Goal: Task Accomplishment & Management: Use online tool/utility

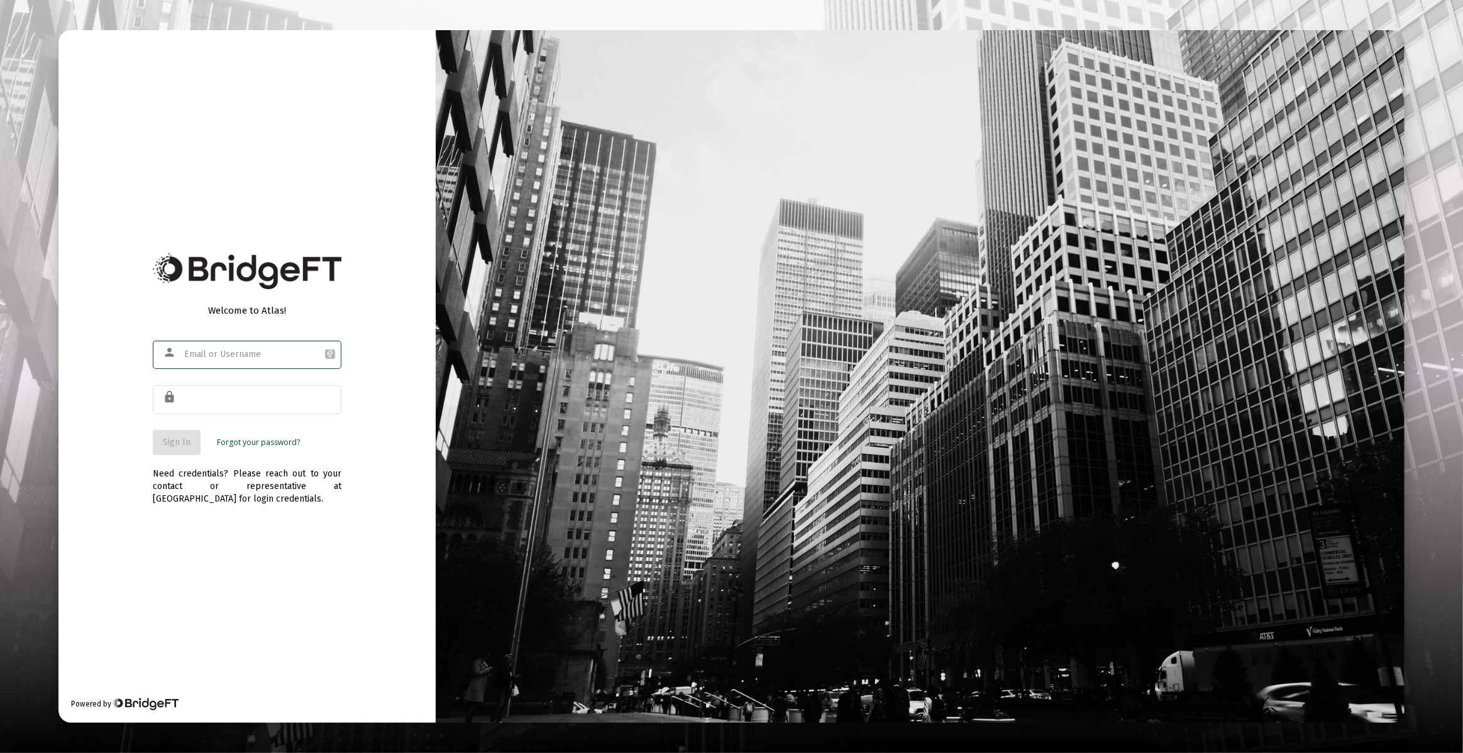
type input "[PERSON_NAME][EMAIL_ADDRESS][DOMAIN_NAME]"
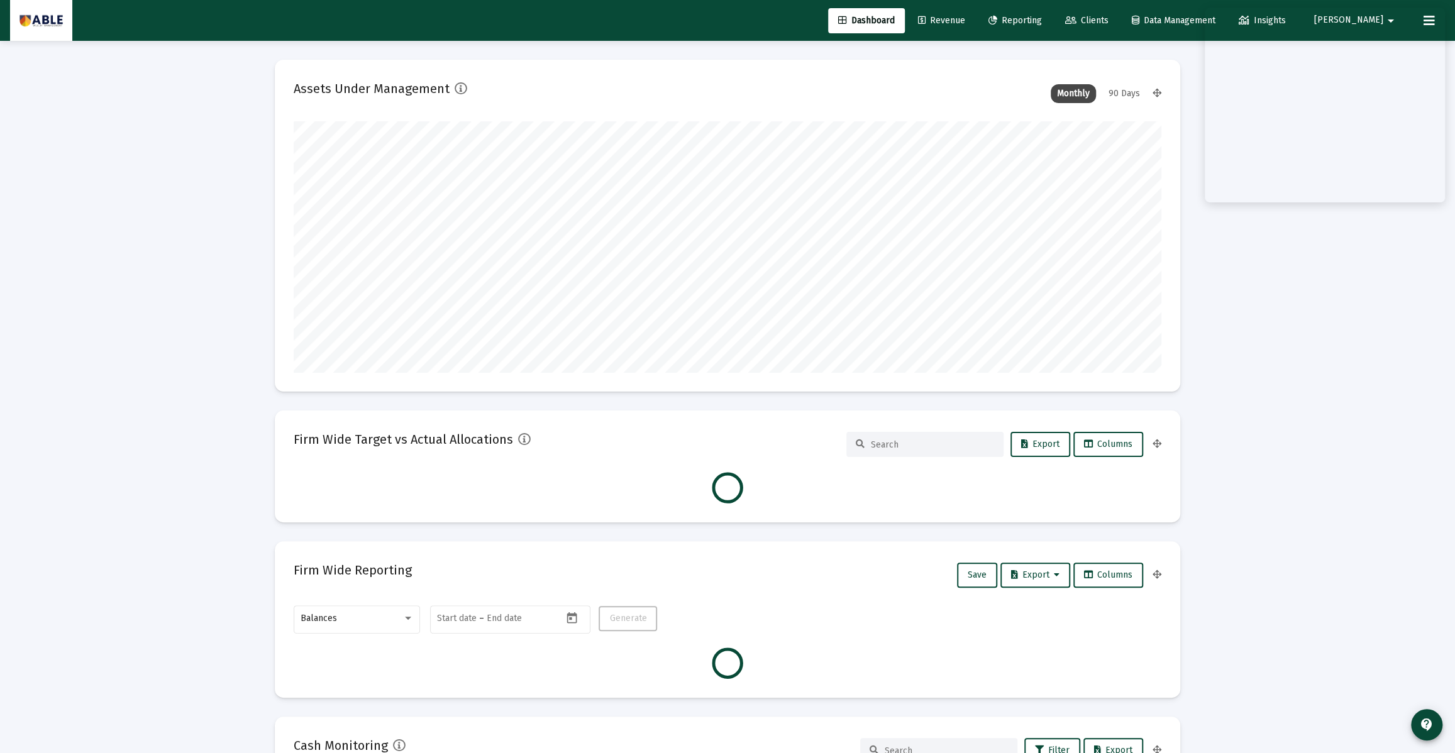
scroll to position [251, 467]
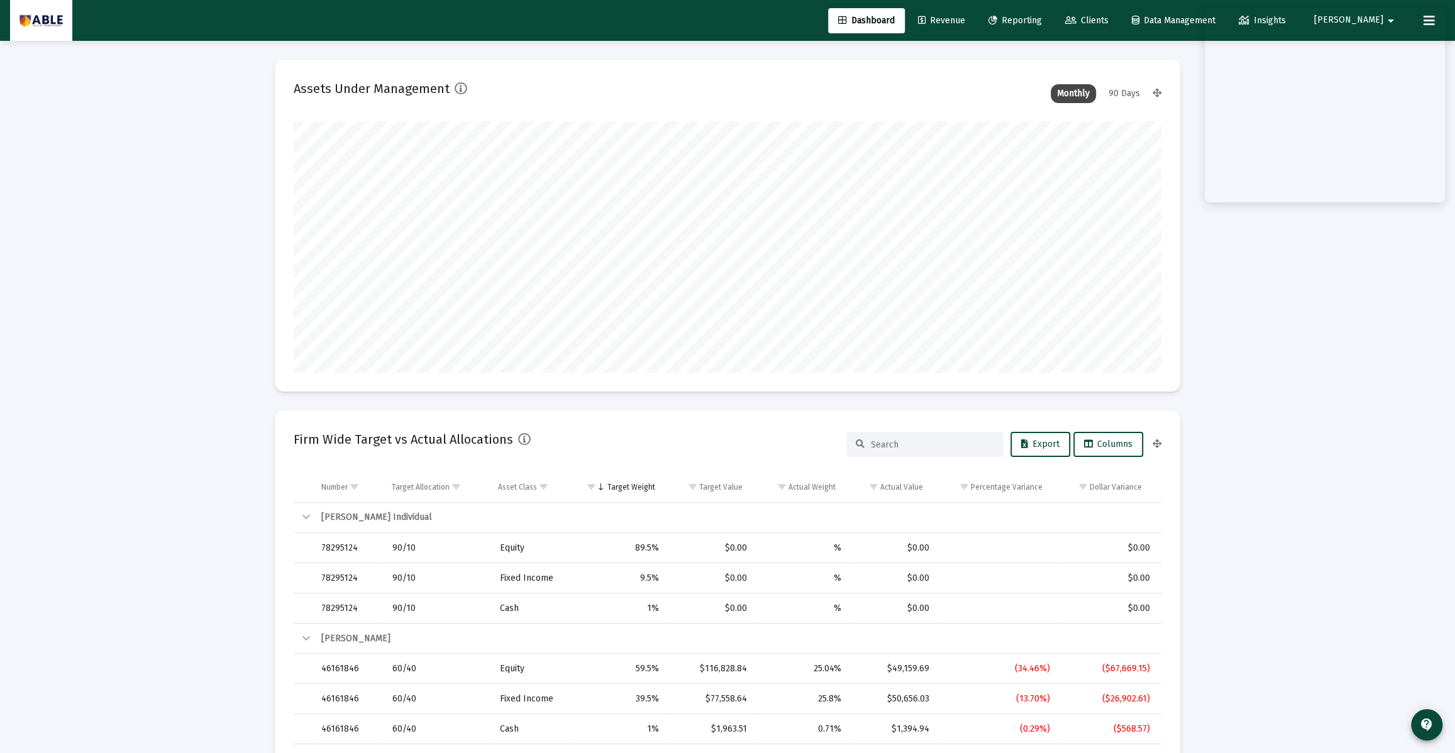
type input "[DATE]"
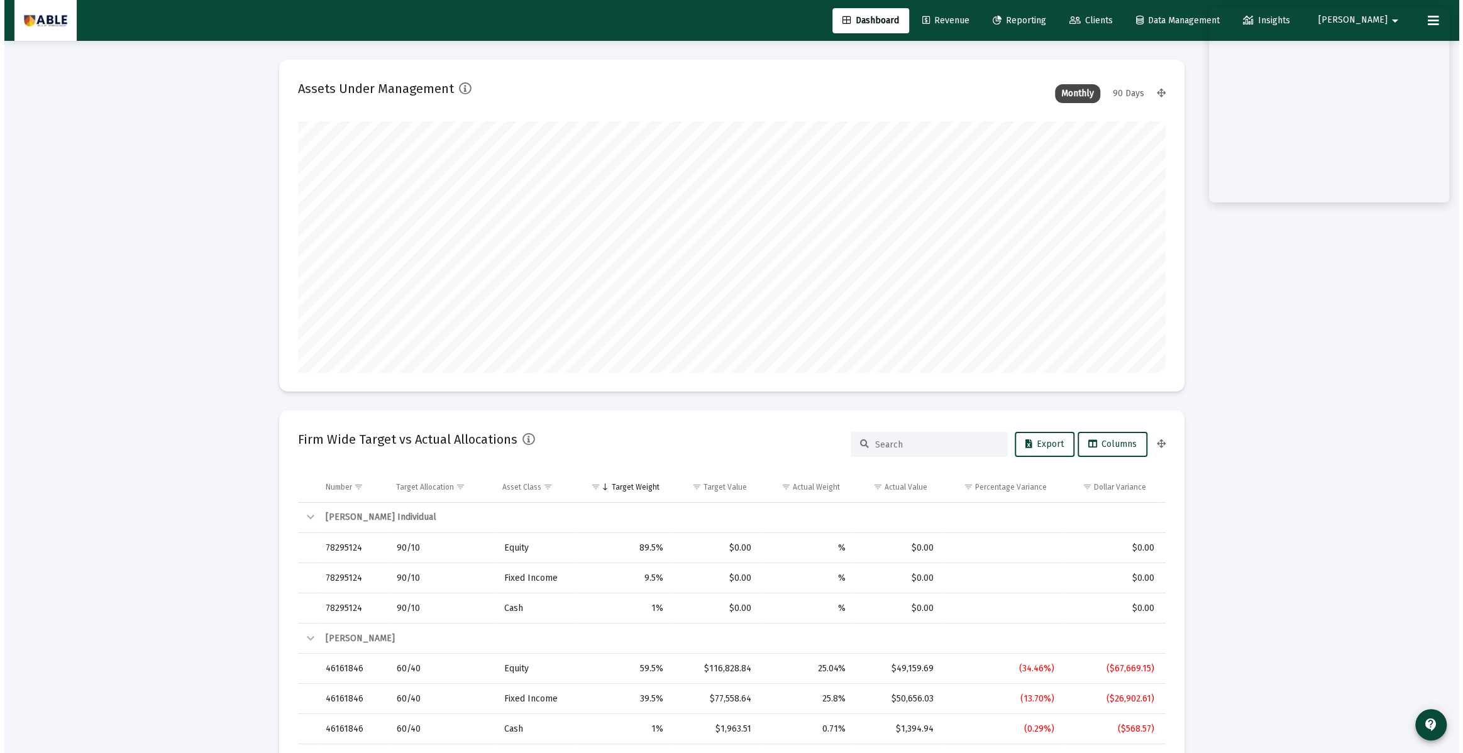
scroll to position [251, 405]
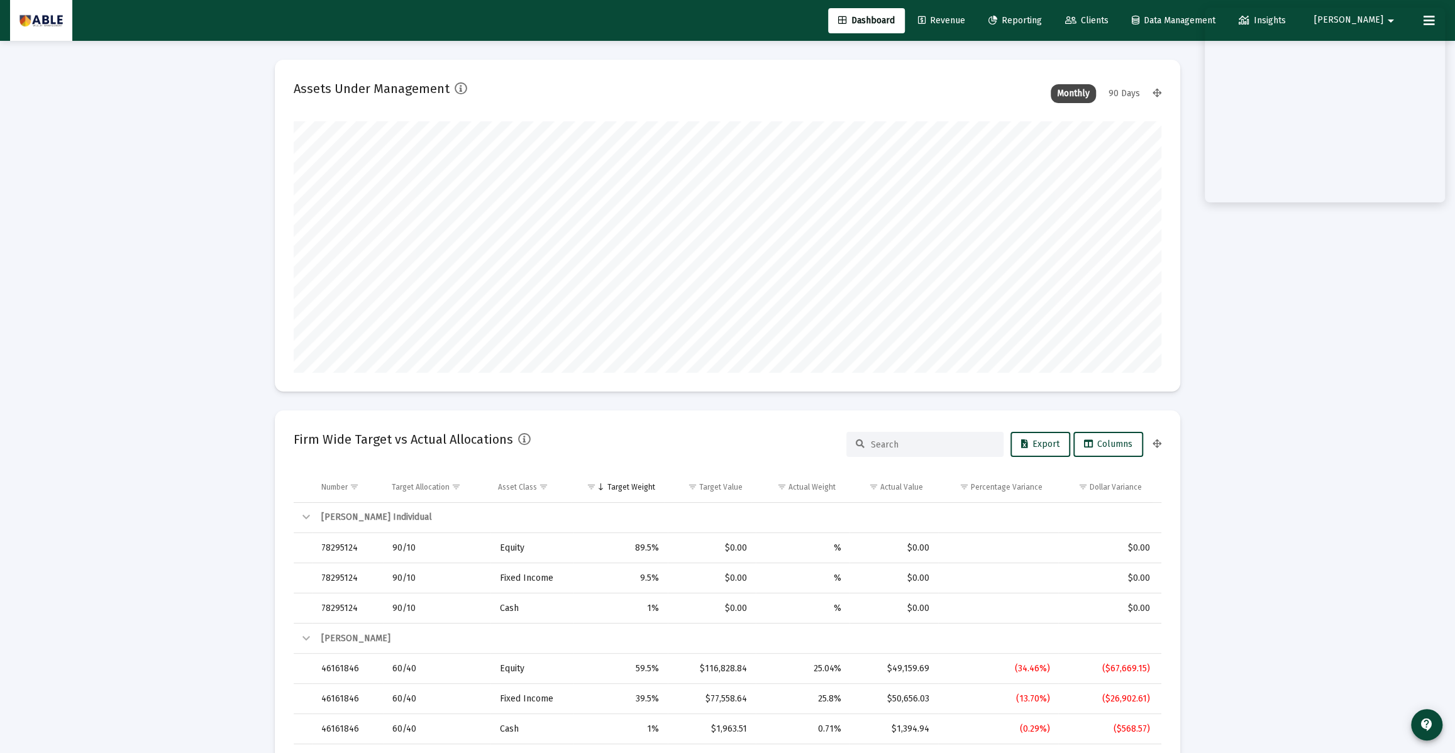
click at [975, 14] on link "Revenue" at bounding box center [941, 20] width 67 height 25
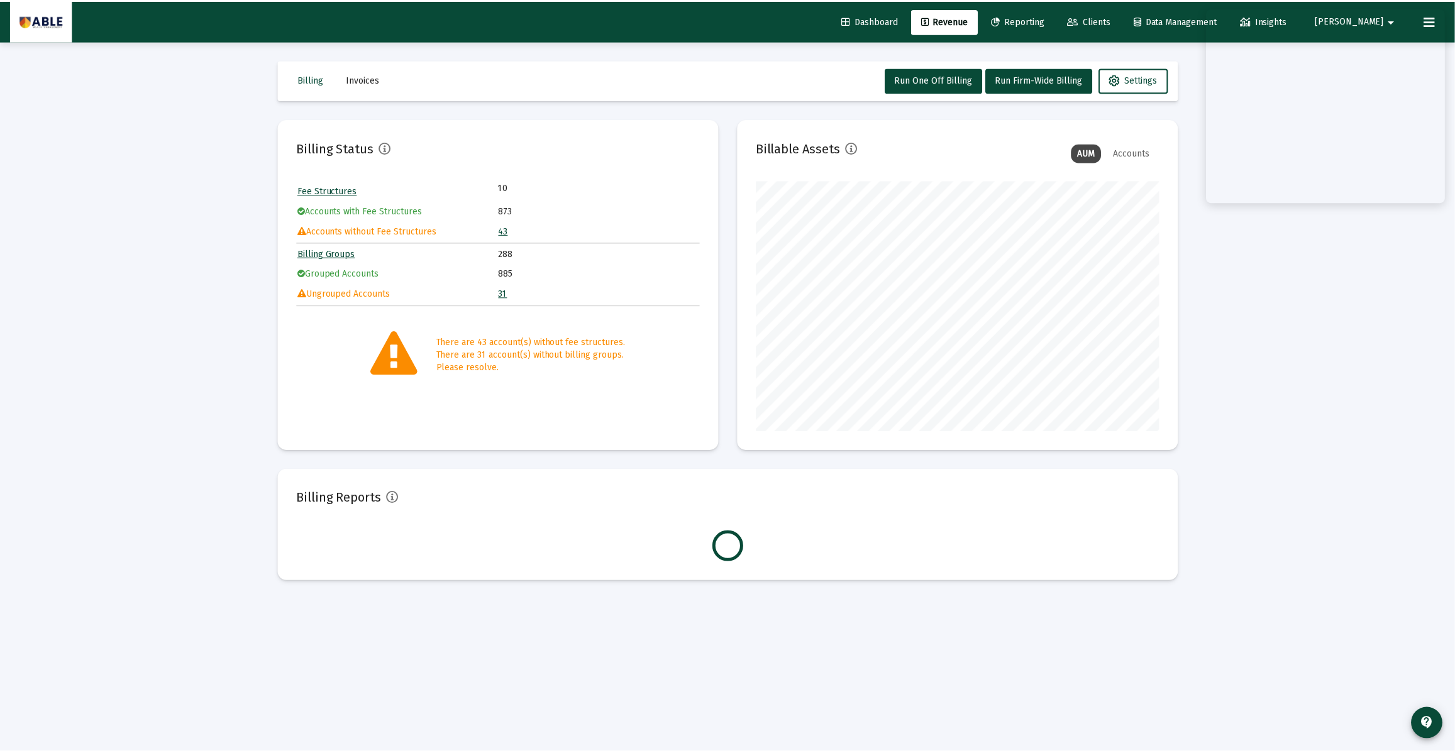
scroll to position [251, 405]
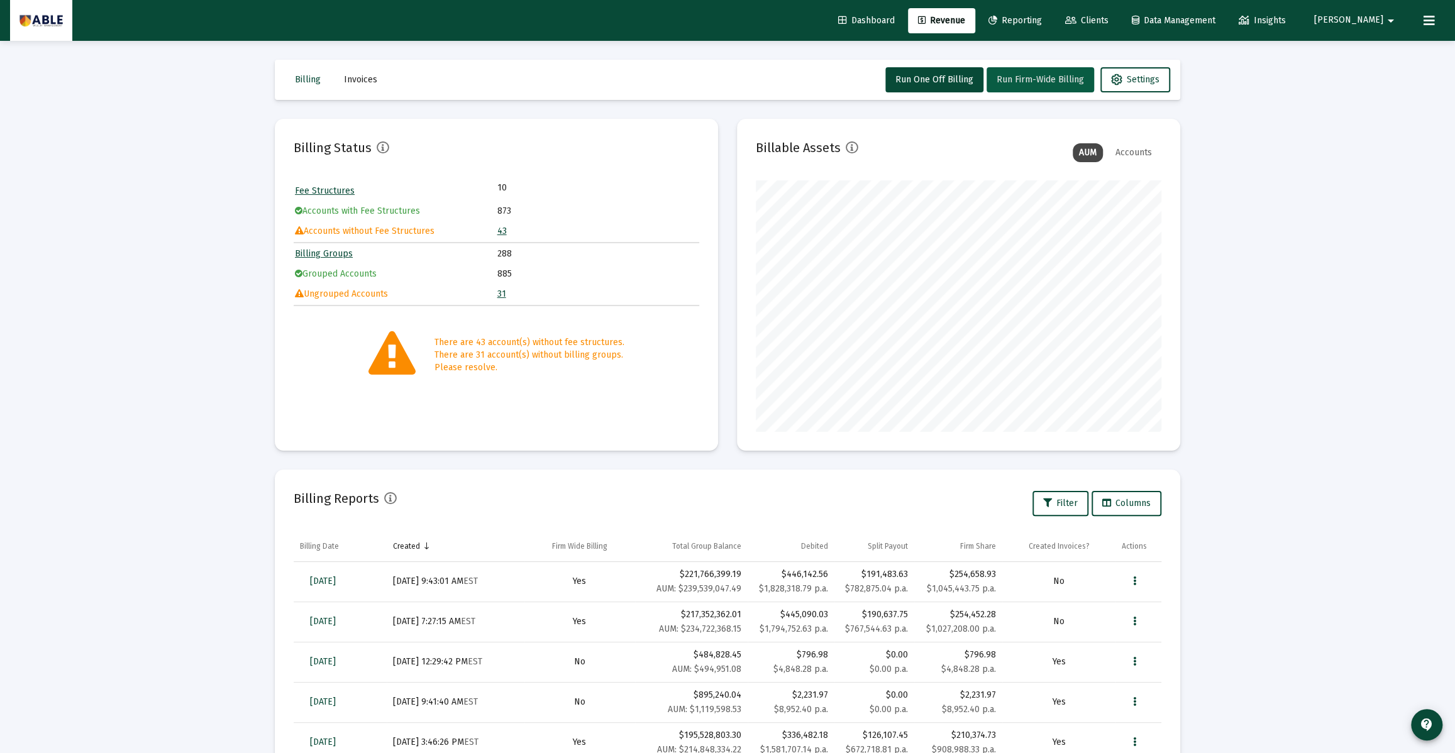
click at [1038, 75] on span "Run Firm-Wide Billing" at bounding box center [1039, 79] width 87 height 11
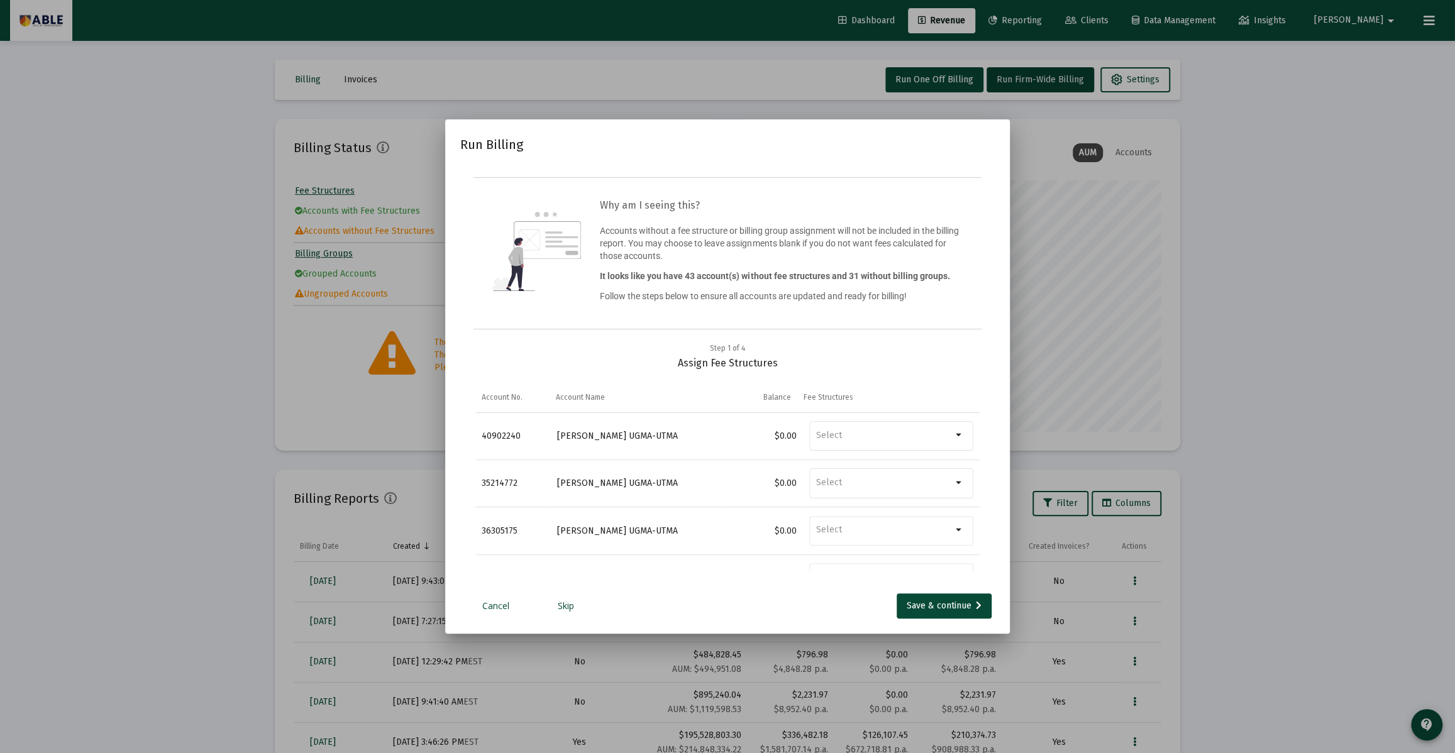
click at [557, 610] on link "Skip" at bounding box center [565, 606] width 63 height 13
click at [956, 605] on div "Save & continue" at bounding box center [944, 605] width 75 height 25
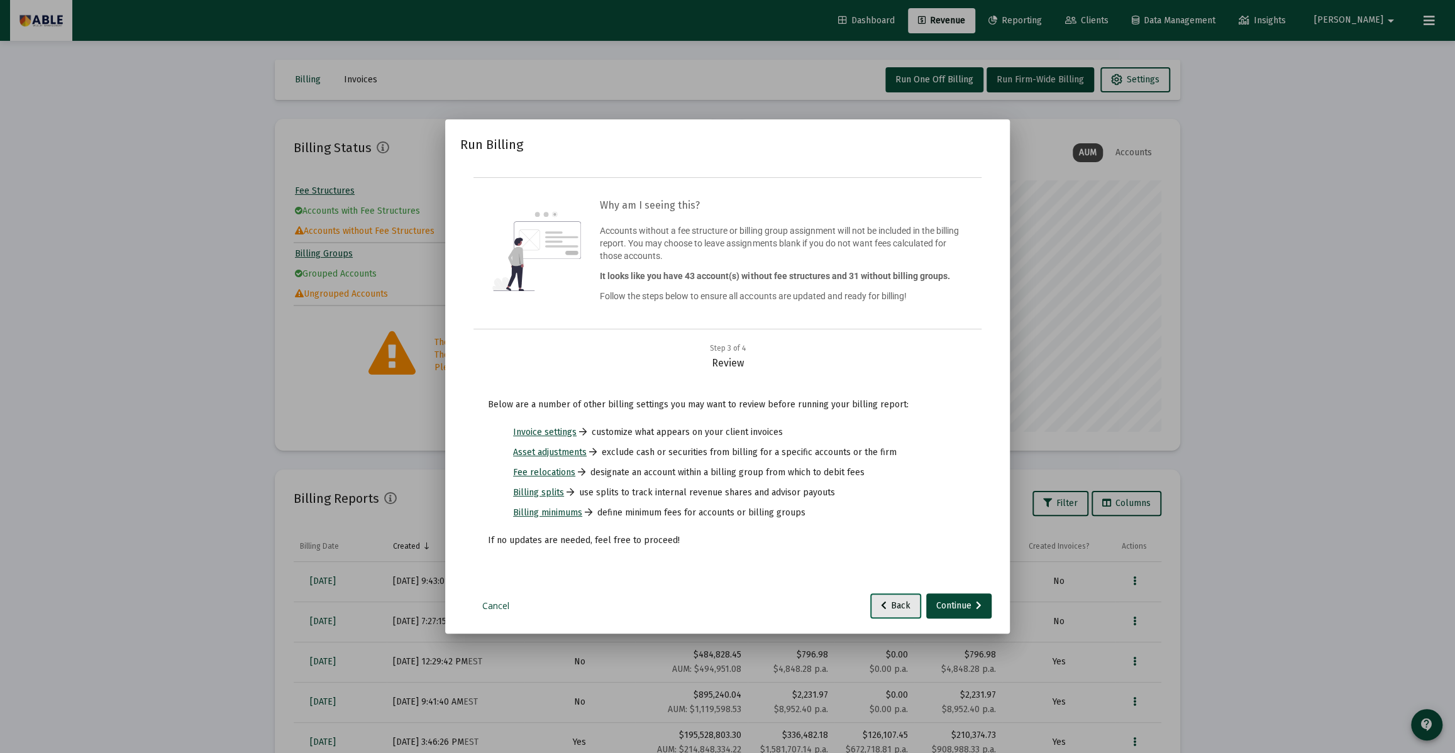
click at [881, 615] on button "Back" at bounding box center [895, 605] width 51 height 25
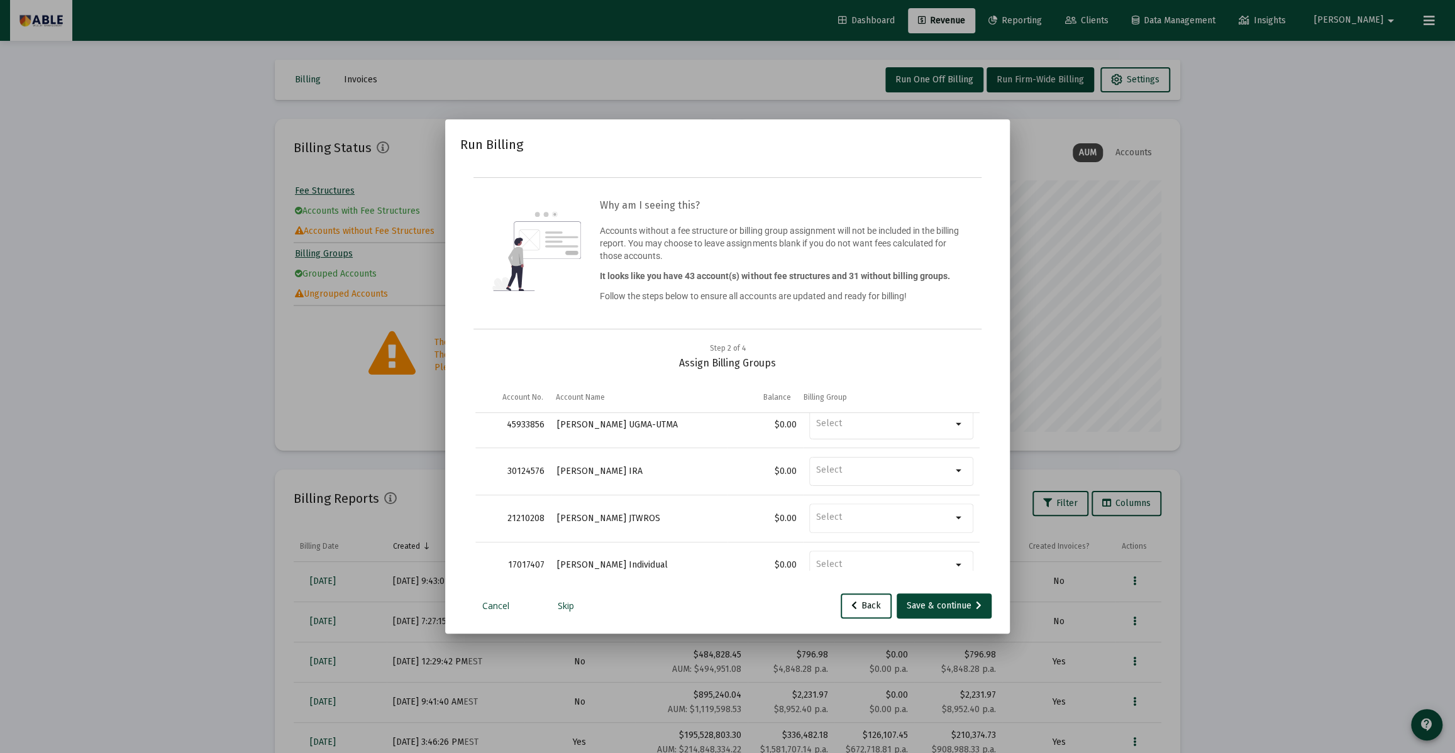
scroll to position [107, 0]
click at [913, 603] on div "Save & continue" at bounding box center [944, 605] width 75 height 25
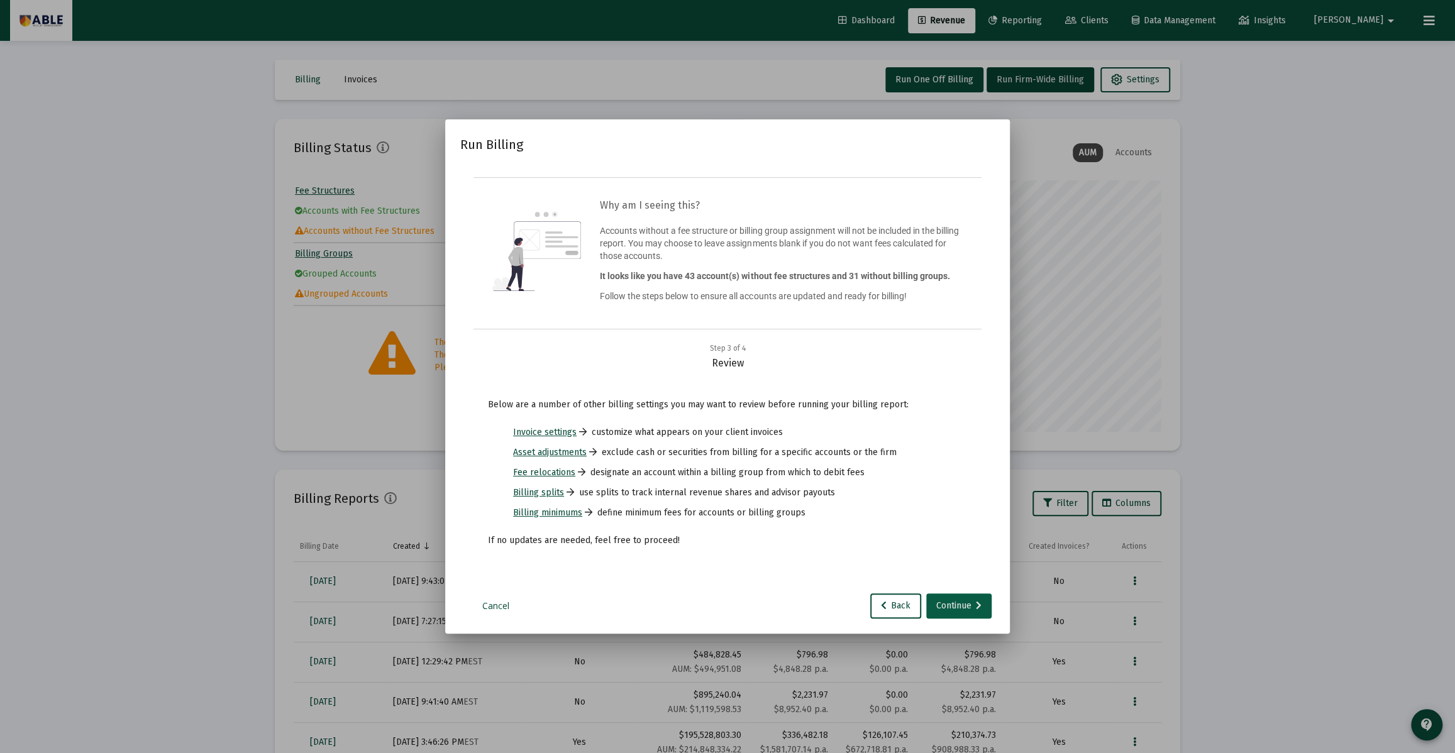
click at [969, 604] on div "Continue" at bounding box center [958, 605] width 45 height 25
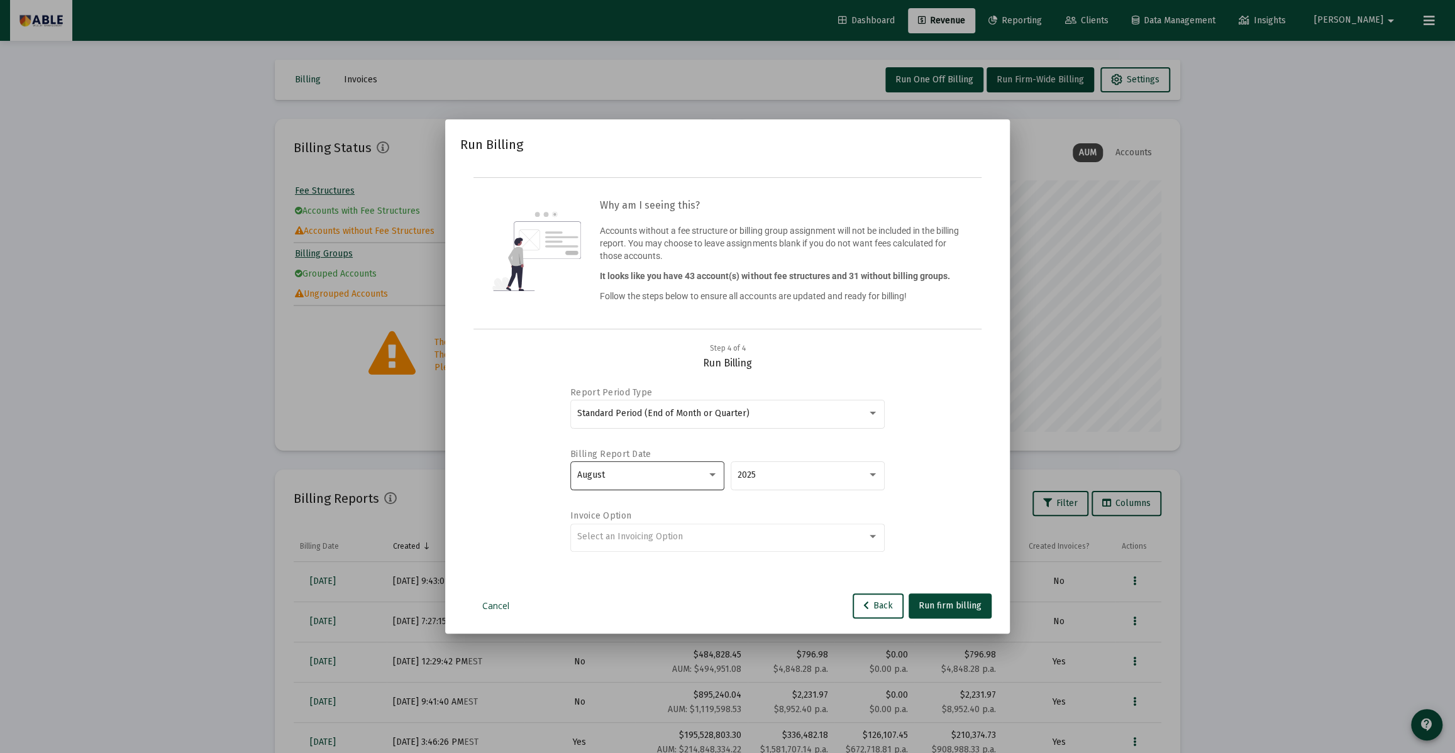
click at [666, 470] on div "August" at bounding box center [642, 475] width 130 height 10
click at [661, 505] on span "September" at bounding box center [647, 502] width 141 height 26
click at [964, 602] on span "Run firm billing" at bounding box center [950, 605] width 63 height 11
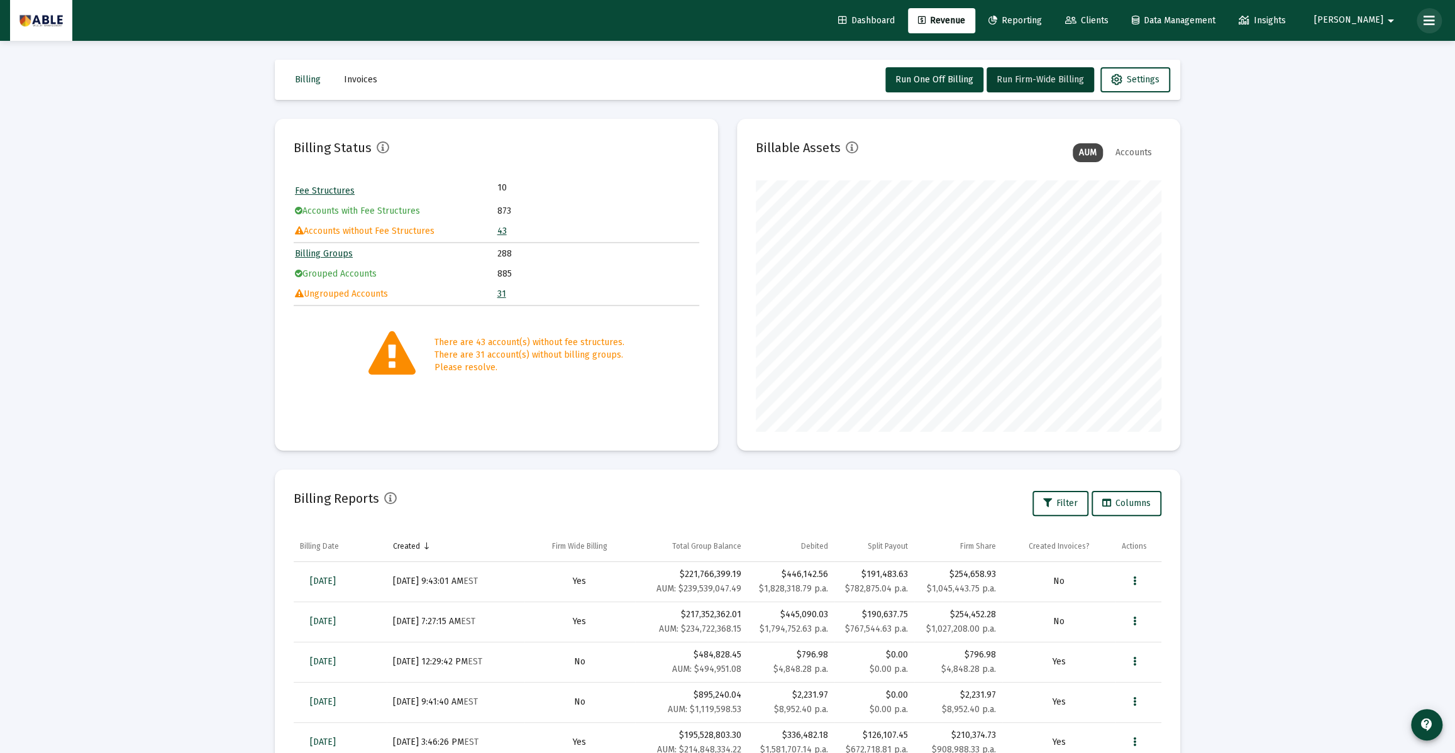
click at [1431, 18] on icon at bounding box center [1428, 20] width 11 height 15
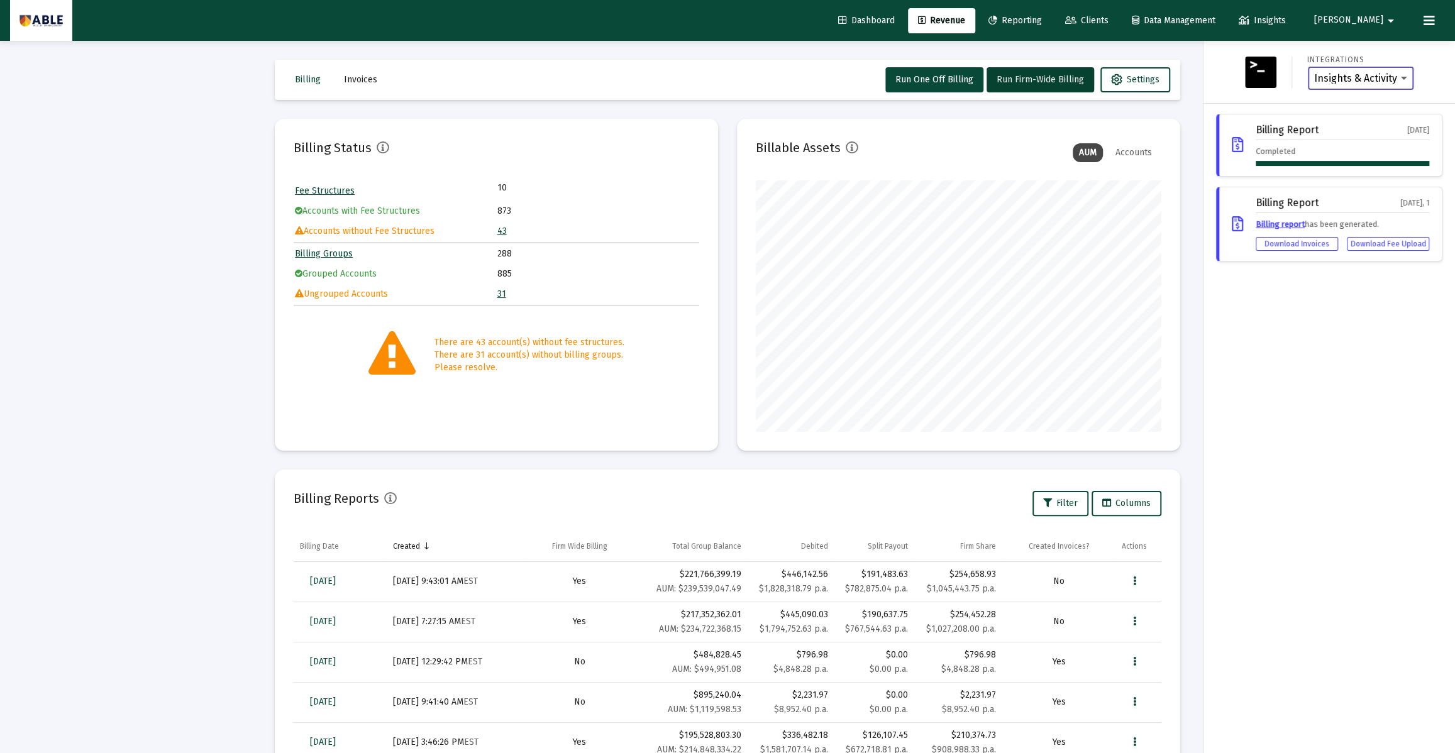
click at [1335, 76] on select "Insights & Activity Wealthbox" at bounding box center [1360, 78] width 93 height 11
click at [895, 20] on span "Dashboard" at bounding box center [866, 20] width 57 height 11
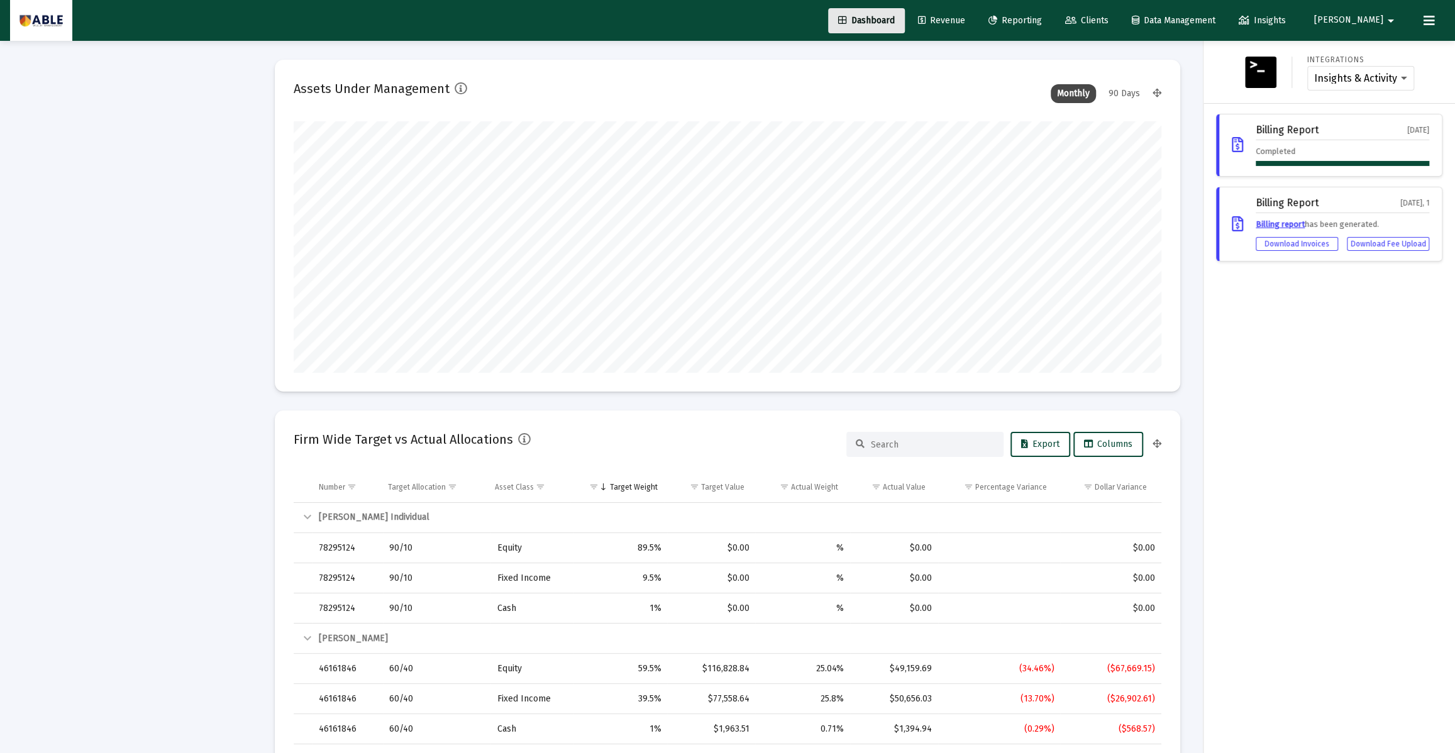
click at [895, 18] on span "Dashboard" at bounding box center [866, 20] width 57 height 11
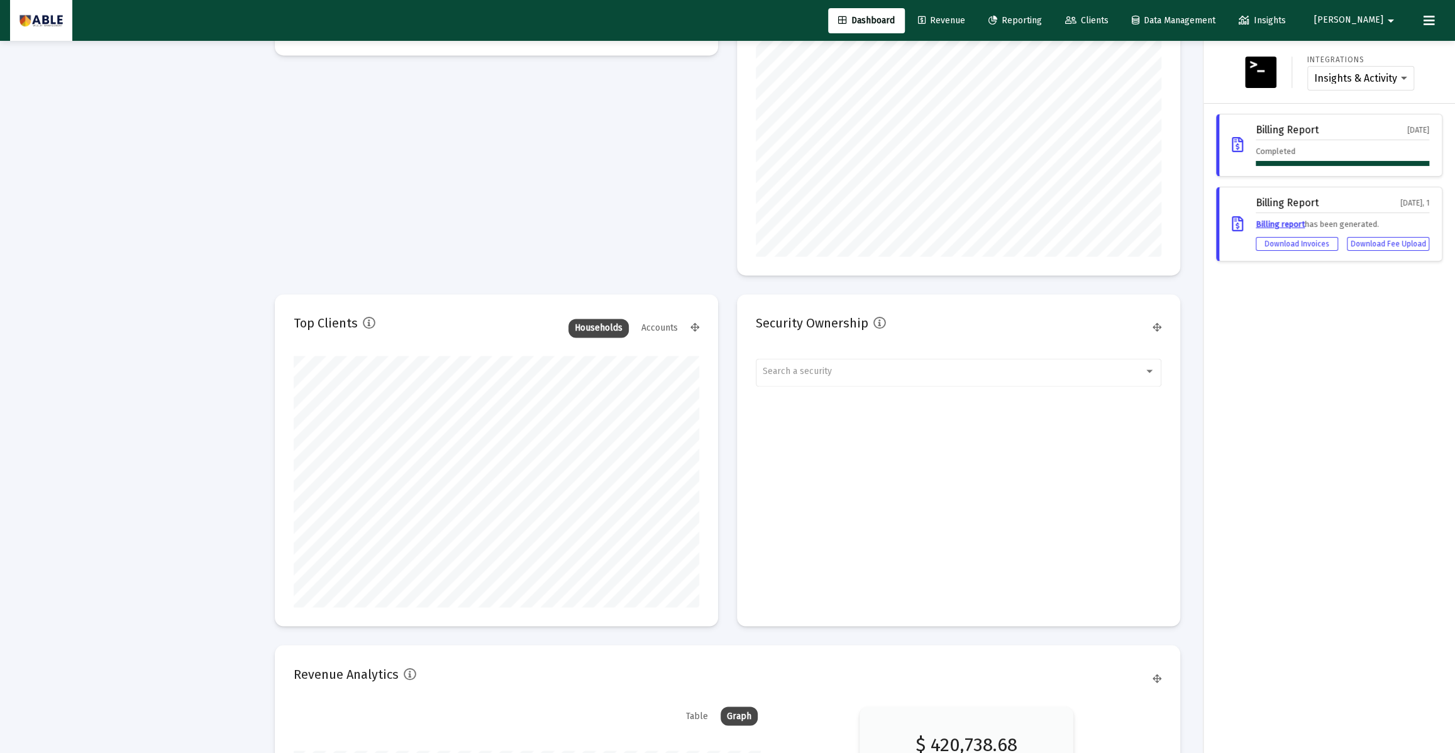
scroll to position [1939, 0]
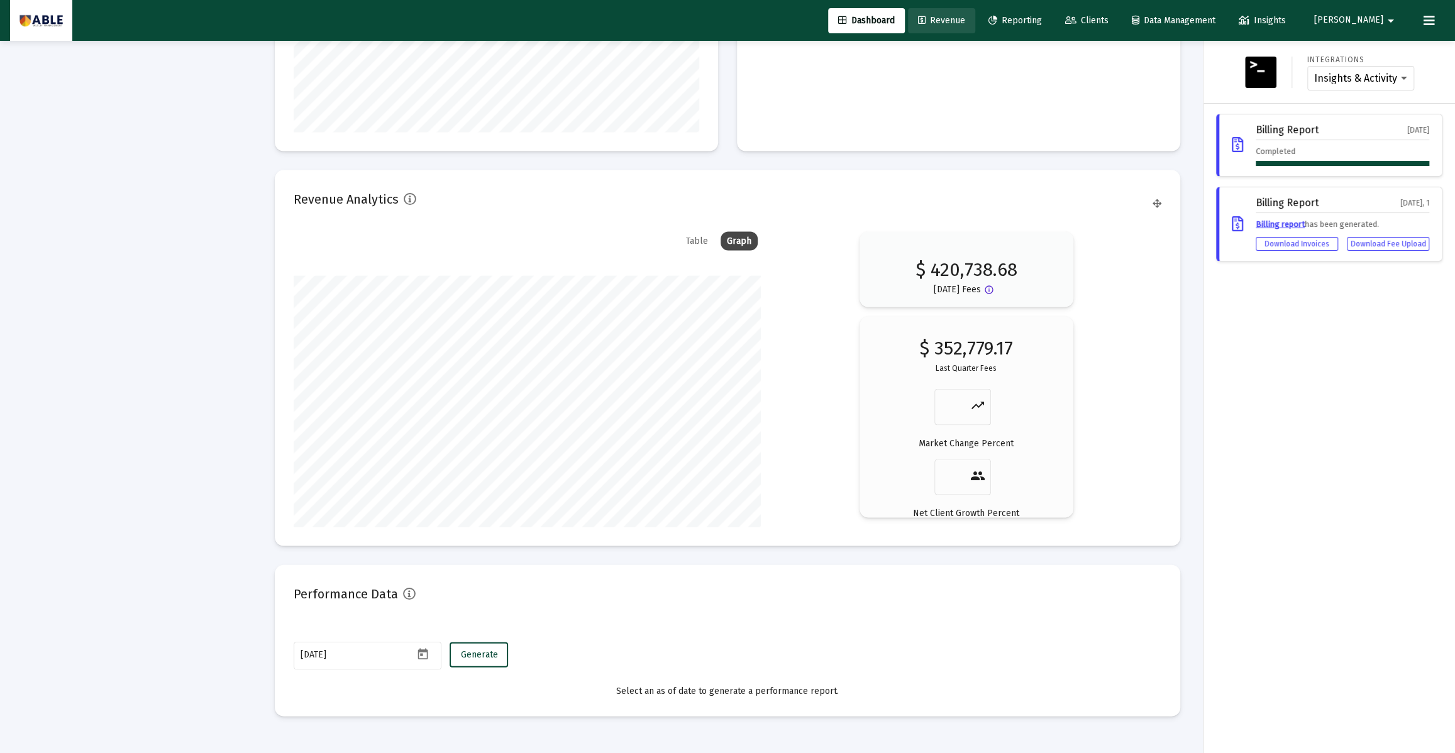
click at [975, 30] on link "Revenue" at bounding box center [941, 20] width 67 height 25
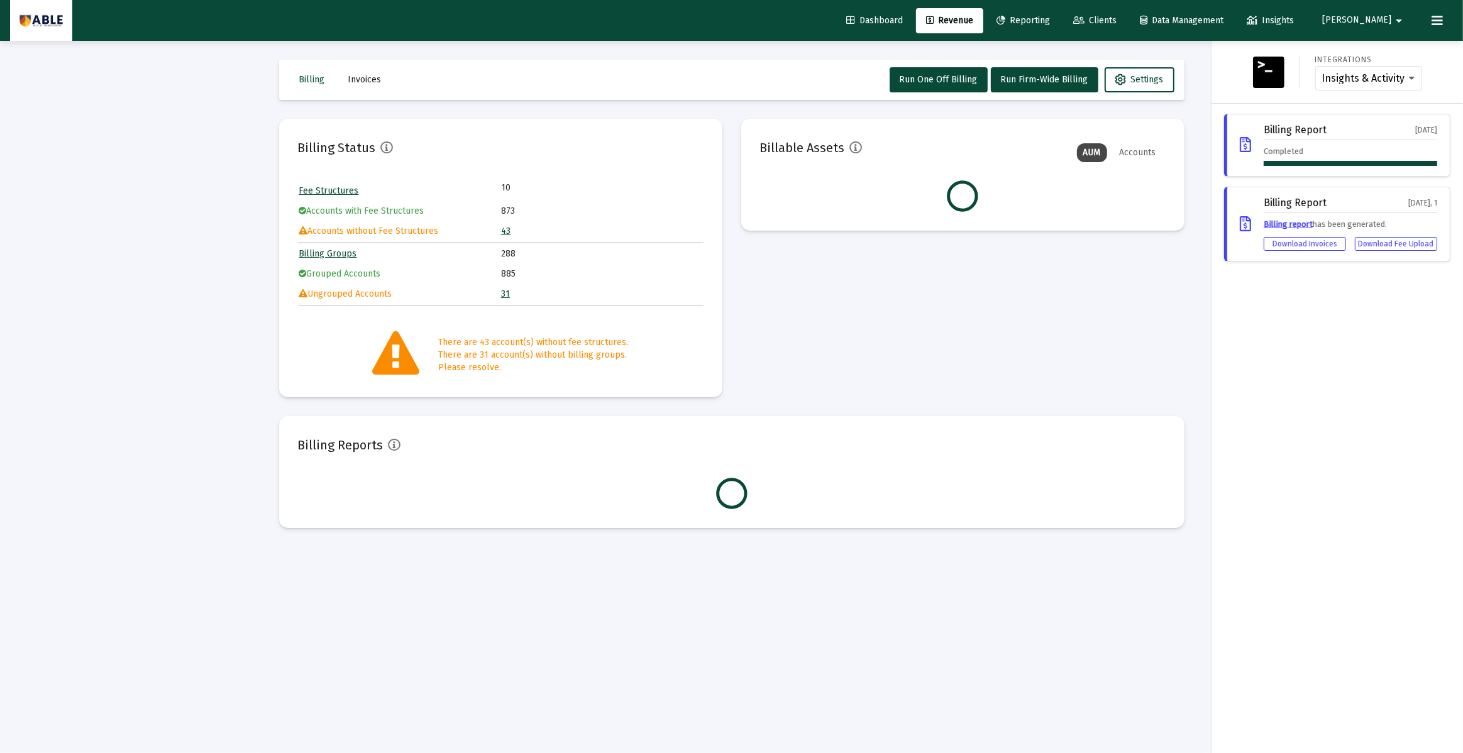
click at [968, 23] on link "Revenue" at bounding box center [949, 20] width 67 height 25
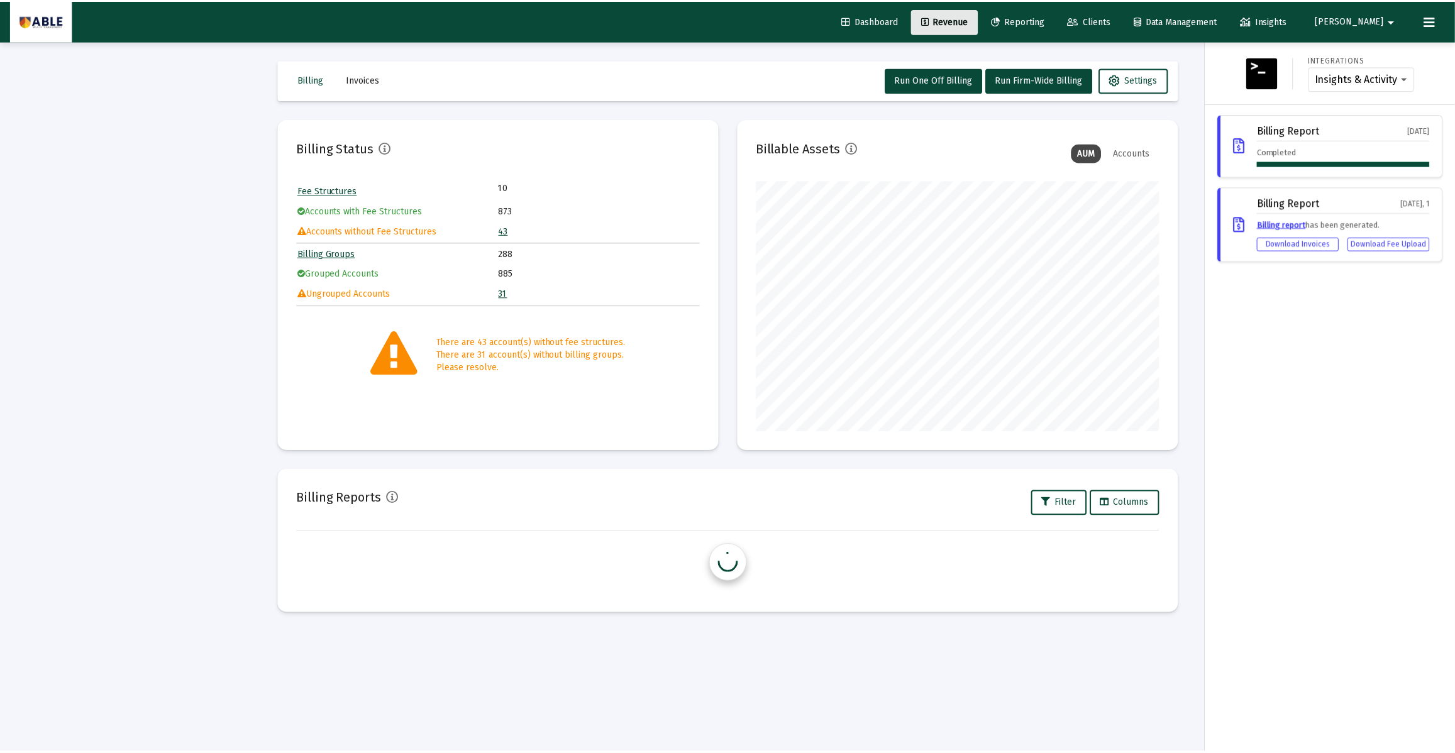
scroll to position [251, 405]
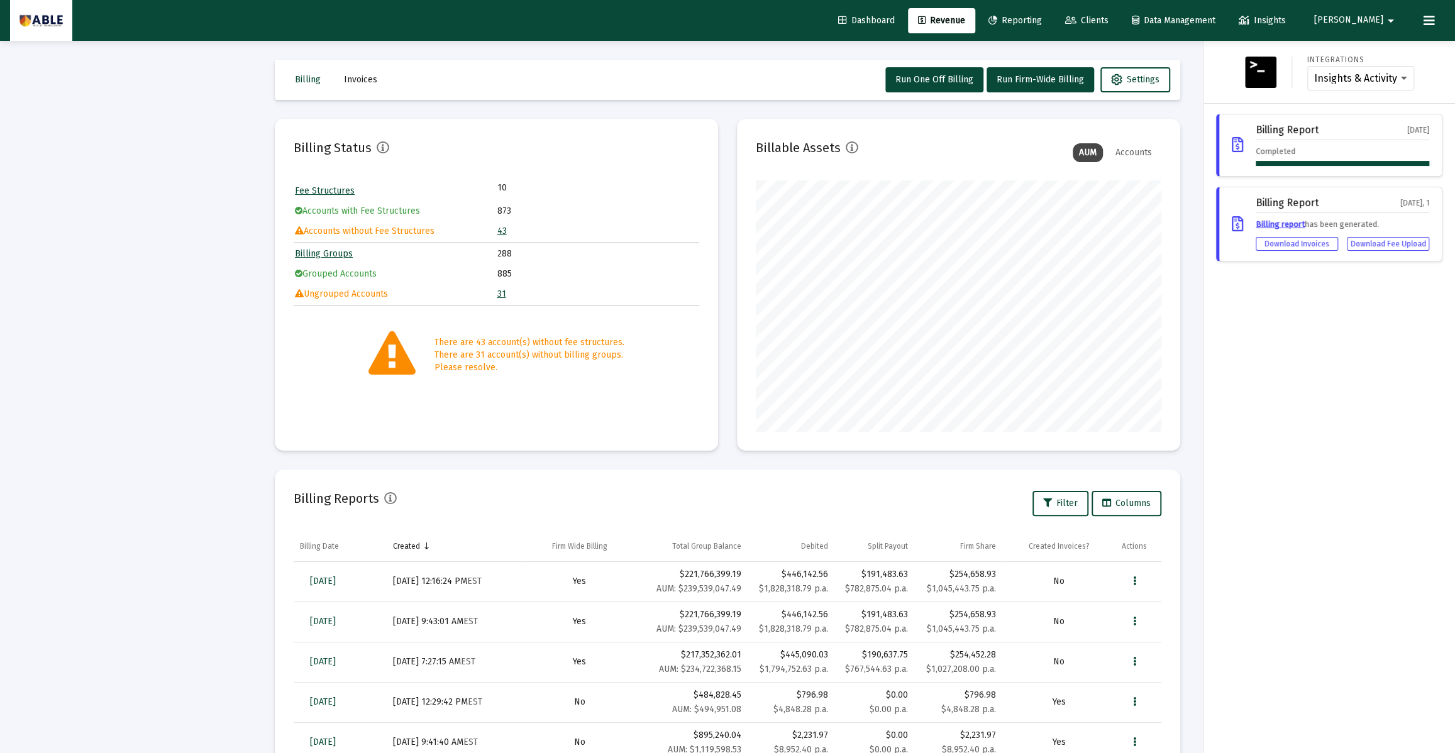
click at [1043, 26] on link "Reporting" at bounding box center [1015, 20] width 74 height 25
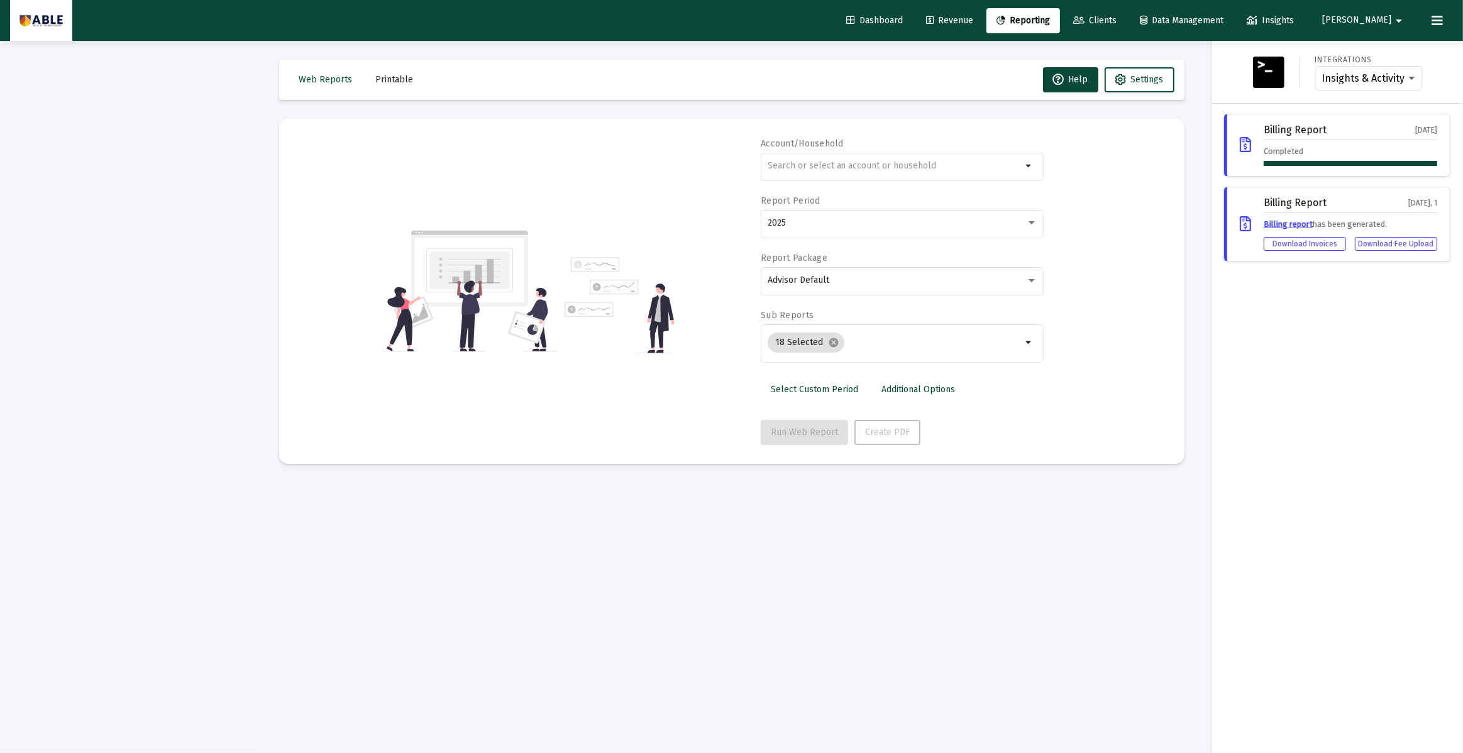
click at [1127, 26] on link "Clients" at bounding box center [1094, 20] width 63 height 25
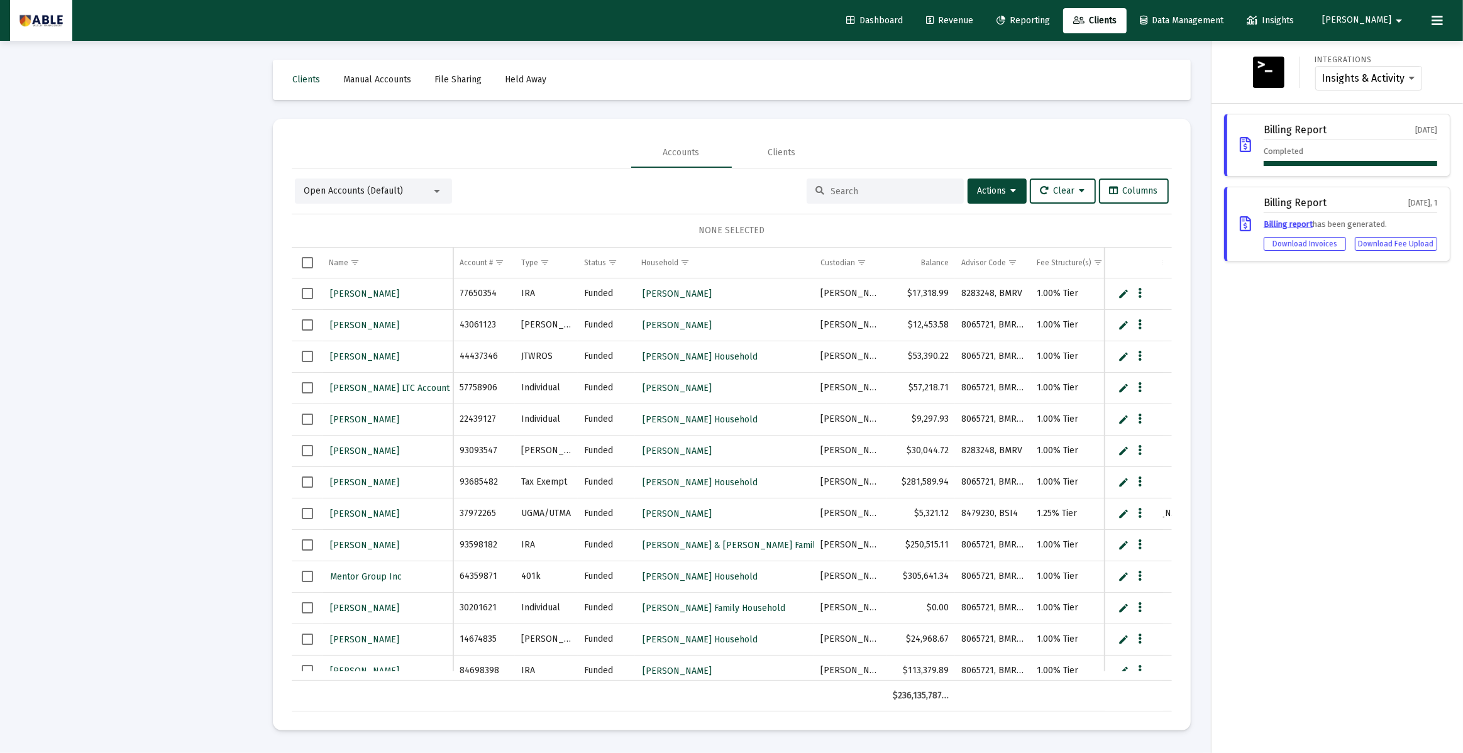
click at [1050, 20] on span "Reporting" at bounding box center [1022, 20] width 53 height 11
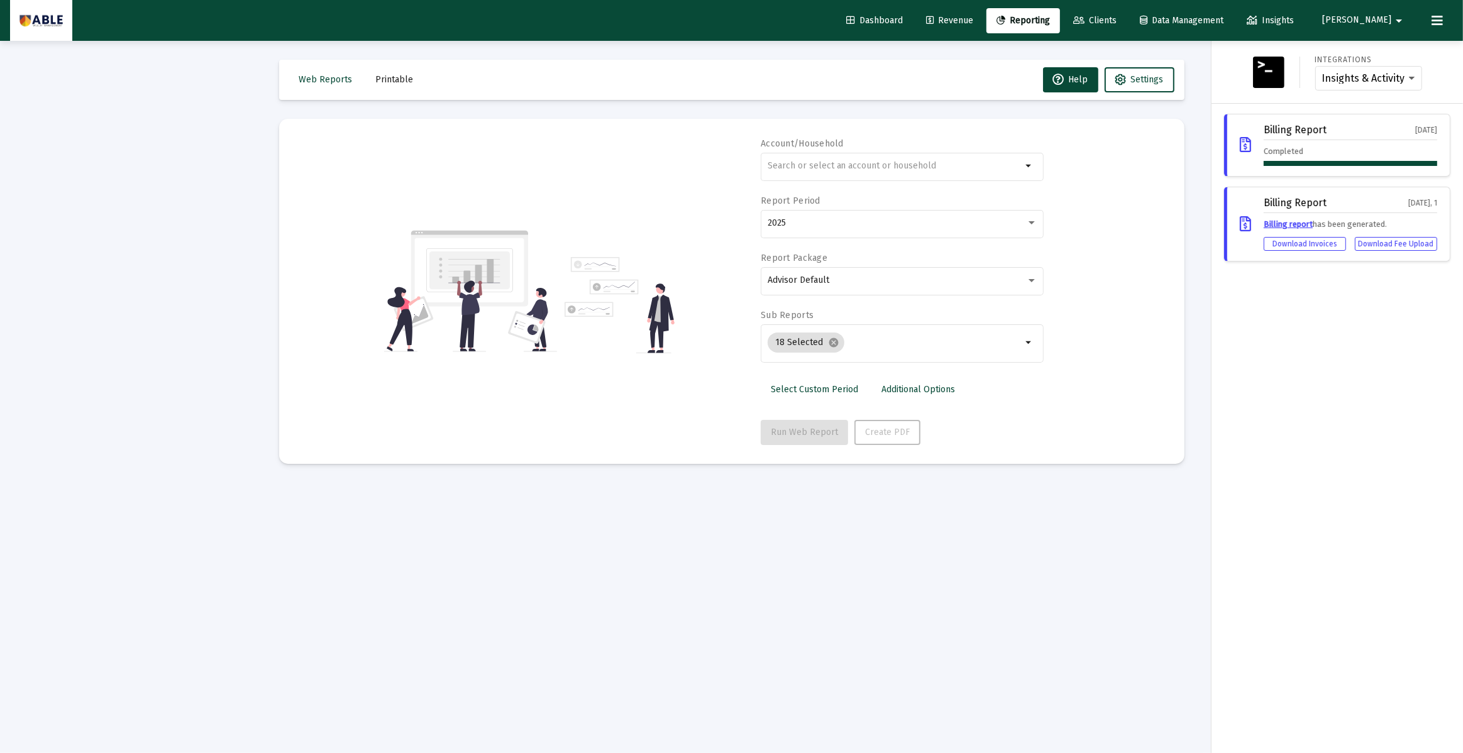
click at [1294, 19] on span "Insights" at bounding box center [1270, 20] width 47 height 11
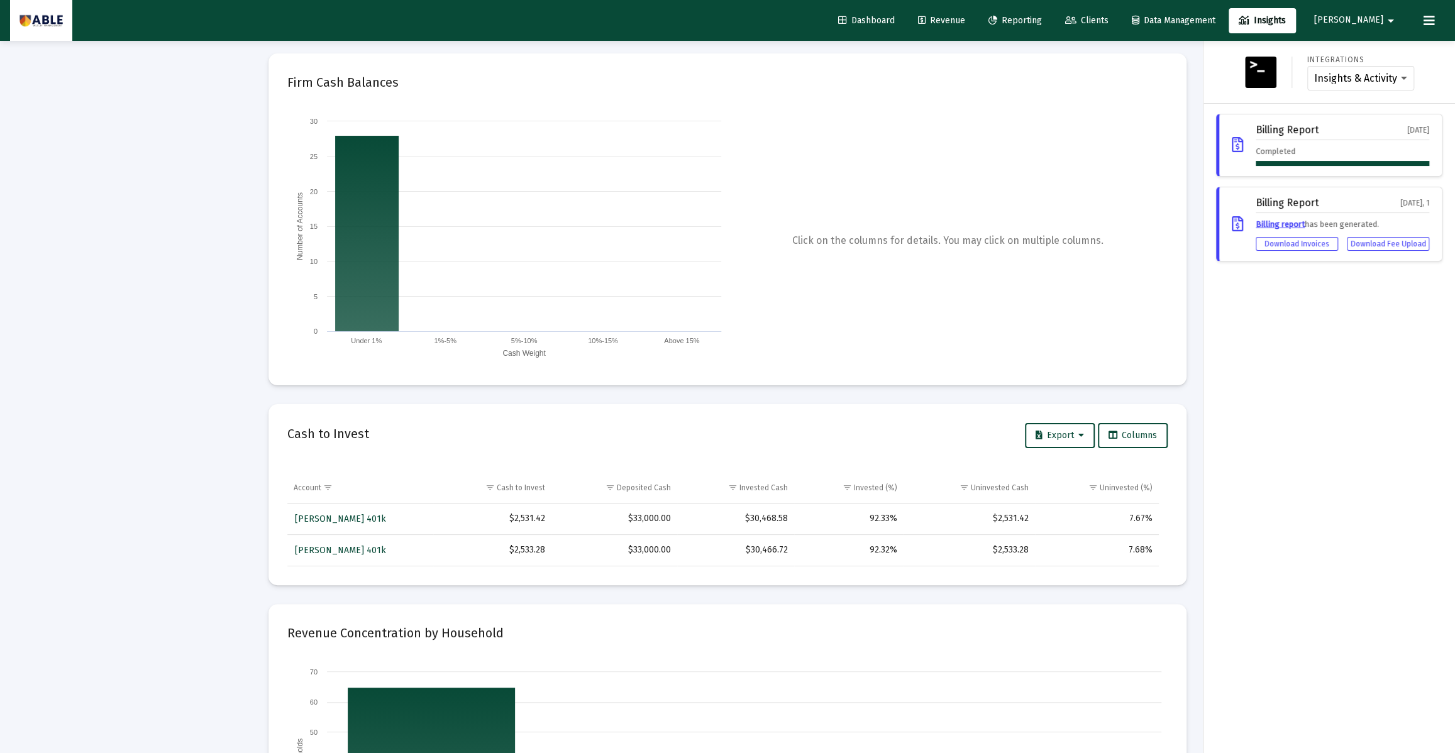
click at [1381, 23] on span "[PERSON_NAME]" at bounding box center [1348, 20] width 69 height 11
click at [1383, 48] on span "Settings" at bounding box center [1396, 53] width 37 height 30
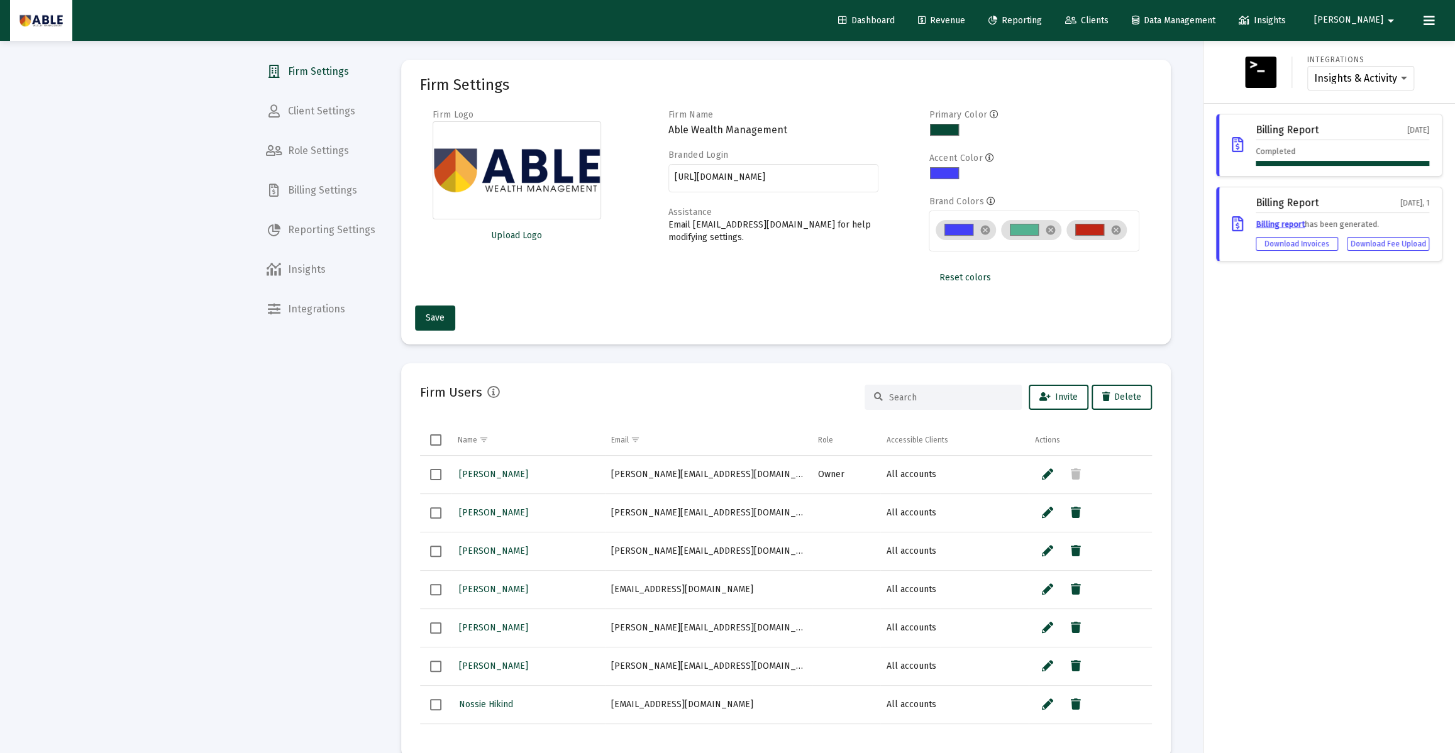
click at [335, 259] on div at bounding box center [727, 376] width 1455 height 753
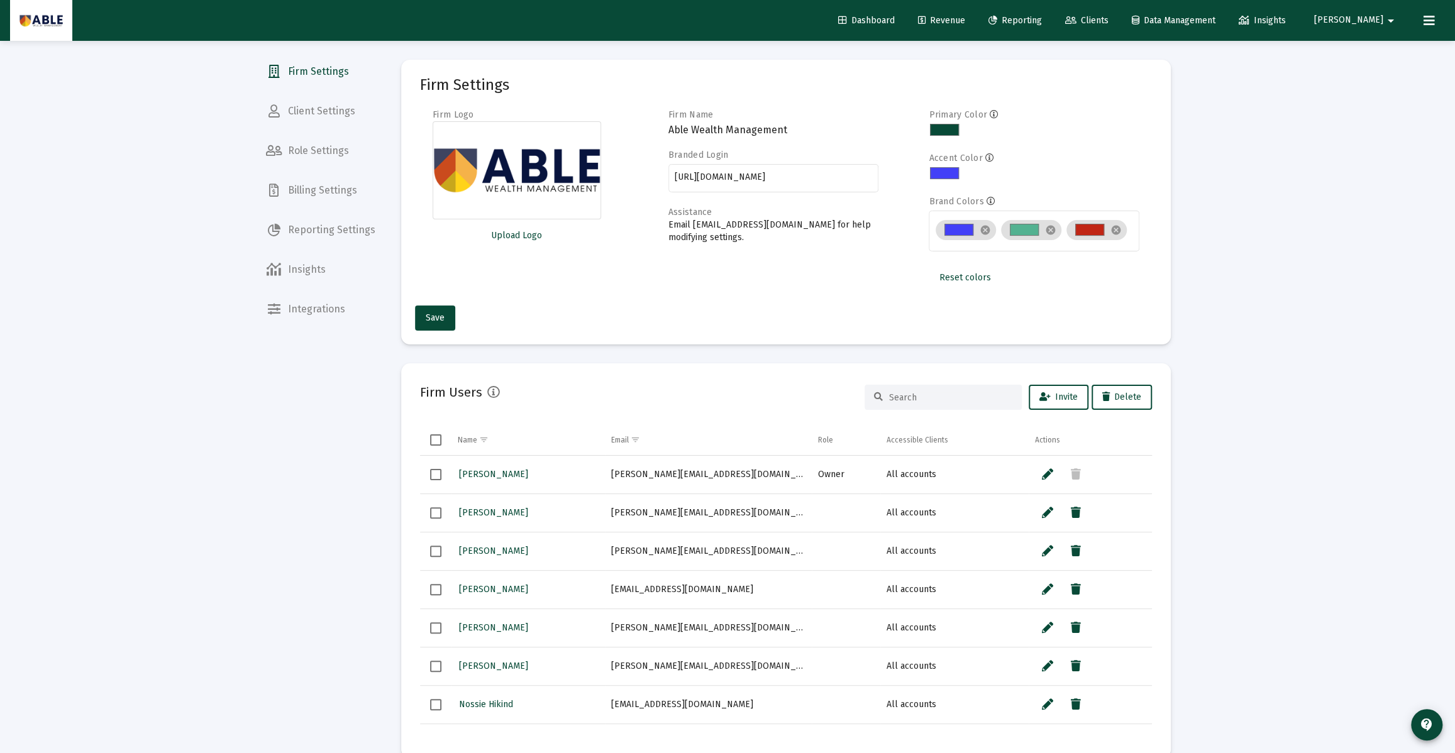
click at [324, 265] on span "Insights" at bounding box center [321, 270] width 130 height 30
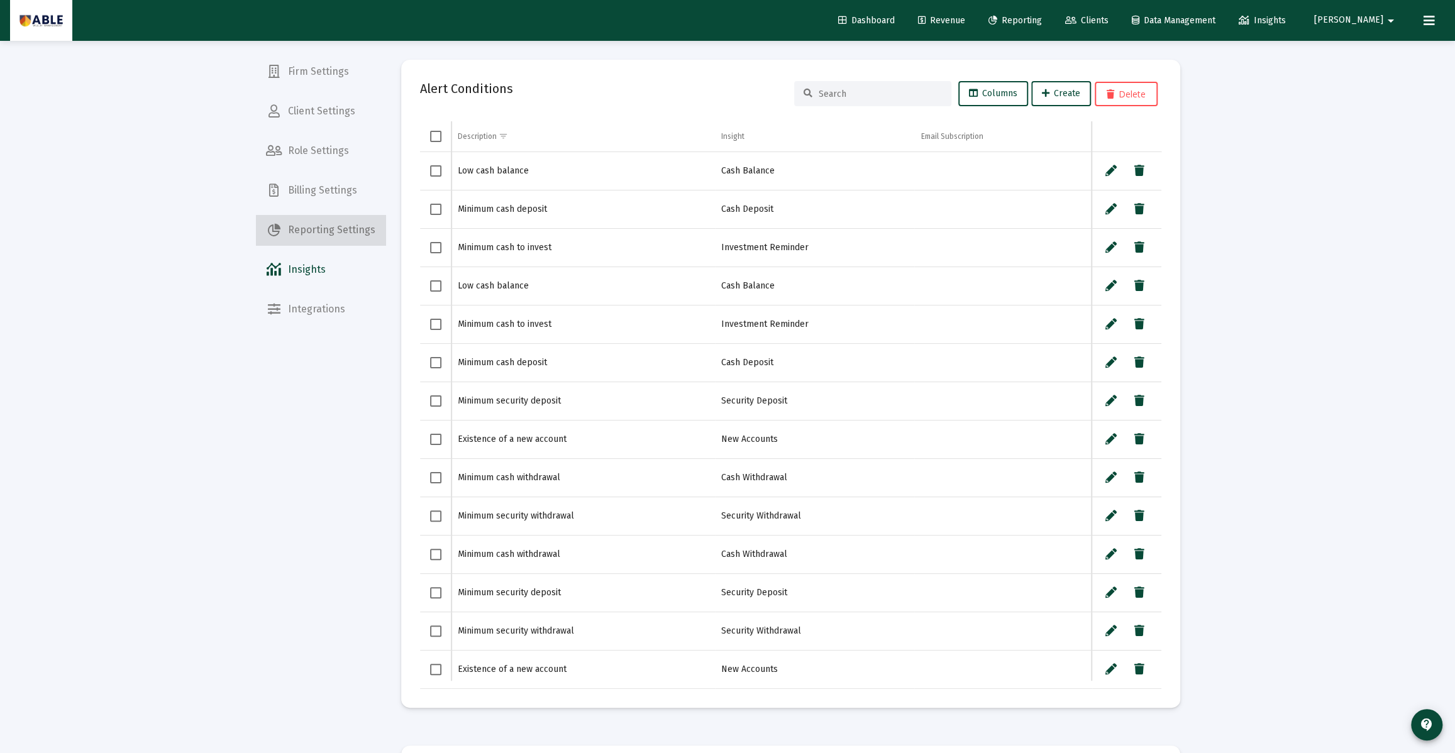
click at [327, 231] on span "Reporting Settings" at bounding box center [321, 230] width 130 height 30
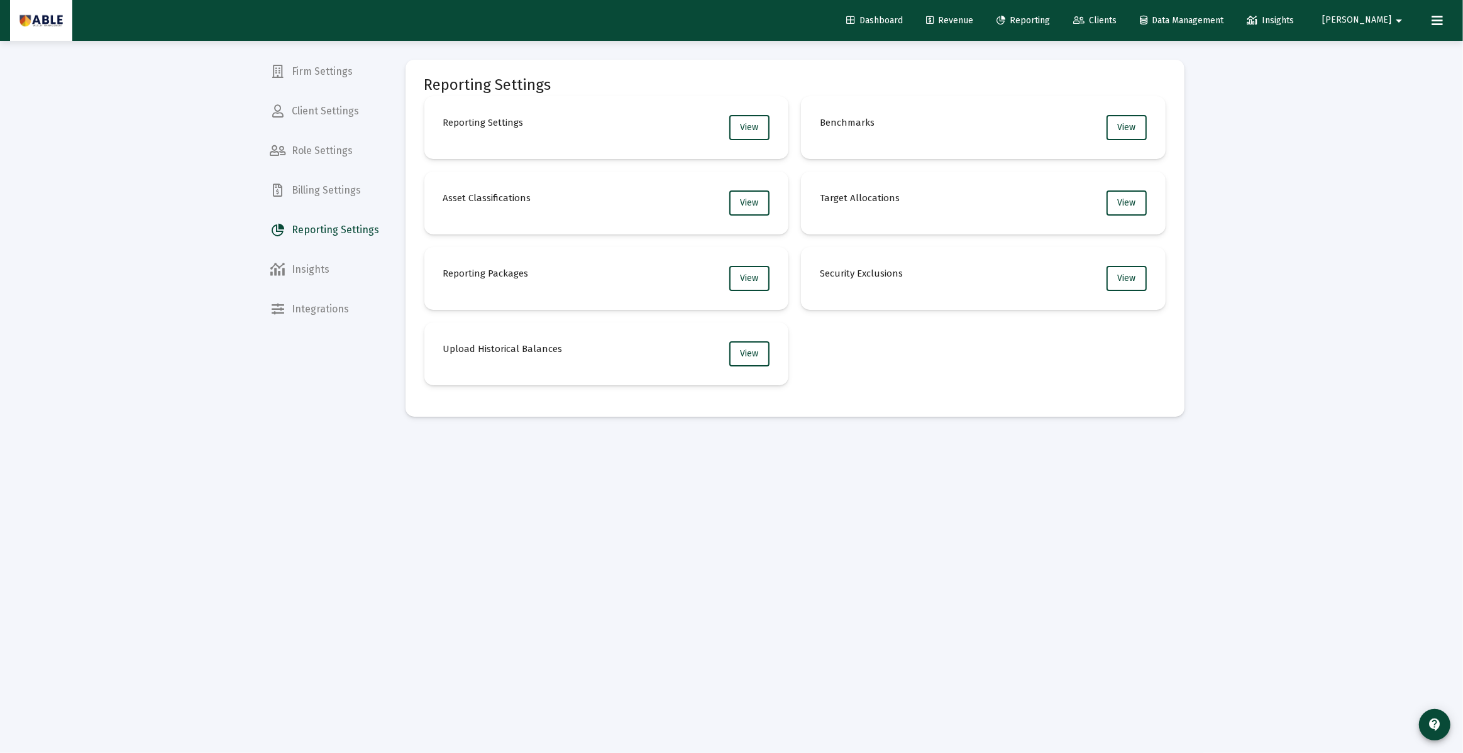
click at [323, 190] on span "Billing Settings" at bounding box center [325, 190] width 130 height 30
click at [320, 150] on span "Role Settings" at bounding box center [325, 151] width 130 height 30
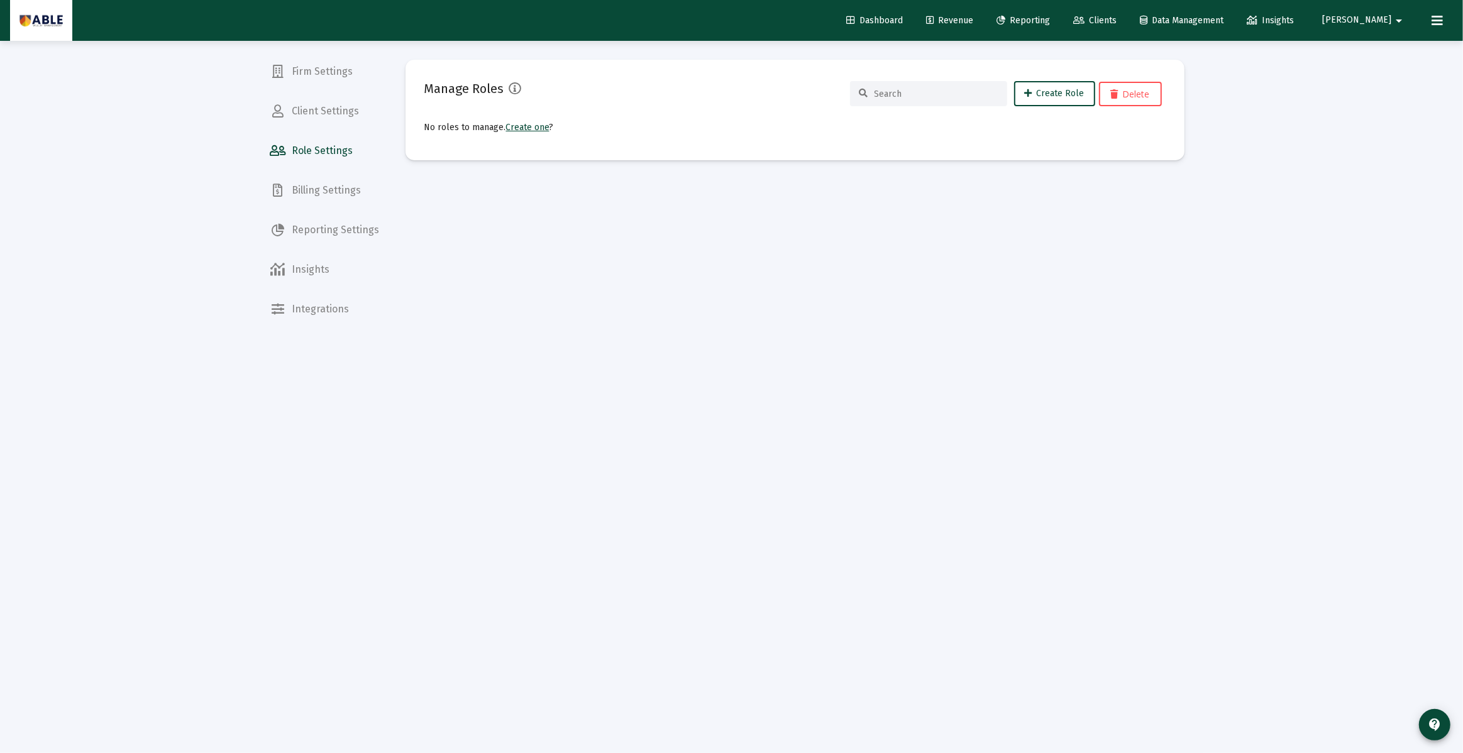
click at [317, 118] on span "Client Settings" at bounding box center [325, 111] width 130 height 30
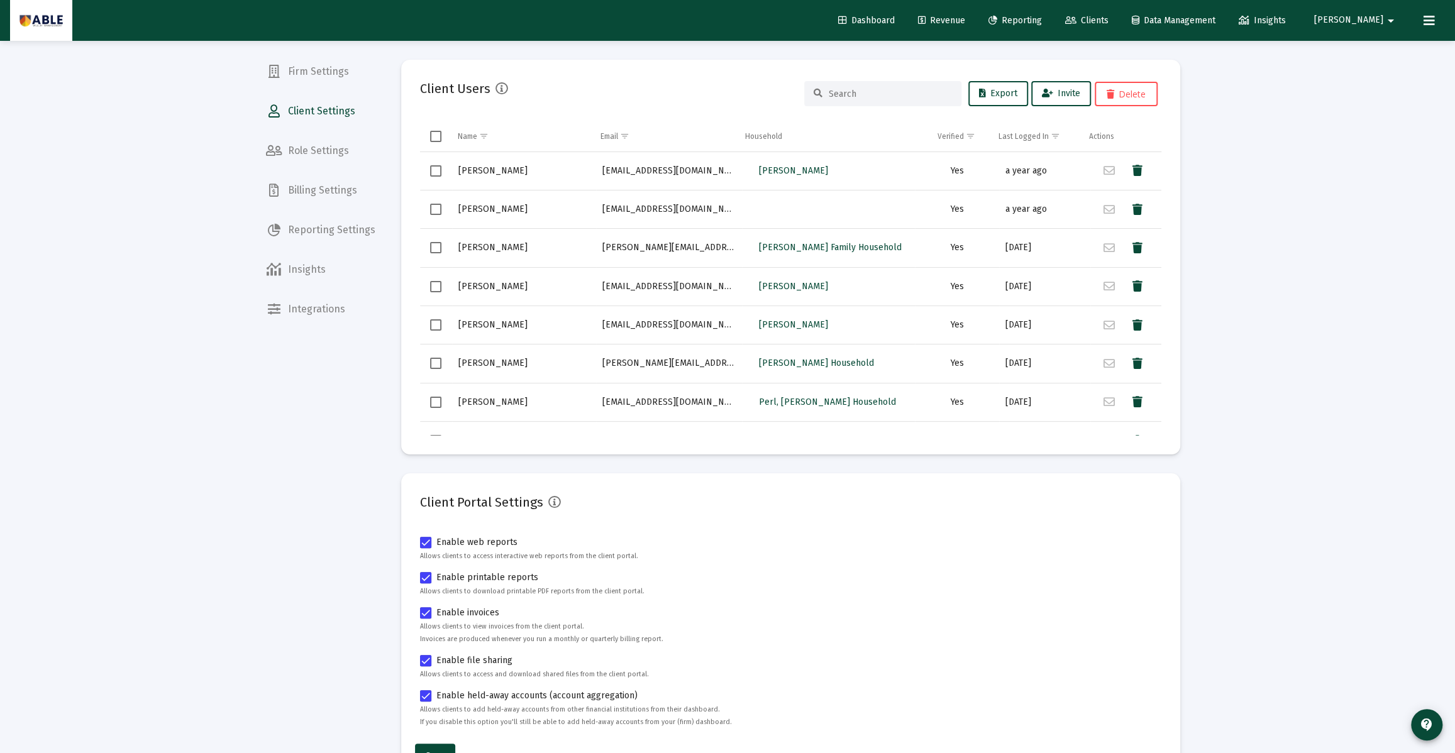
click at [309, 68] on span "Firm Settings" at bounding box center [321, 72] width 130 height 30
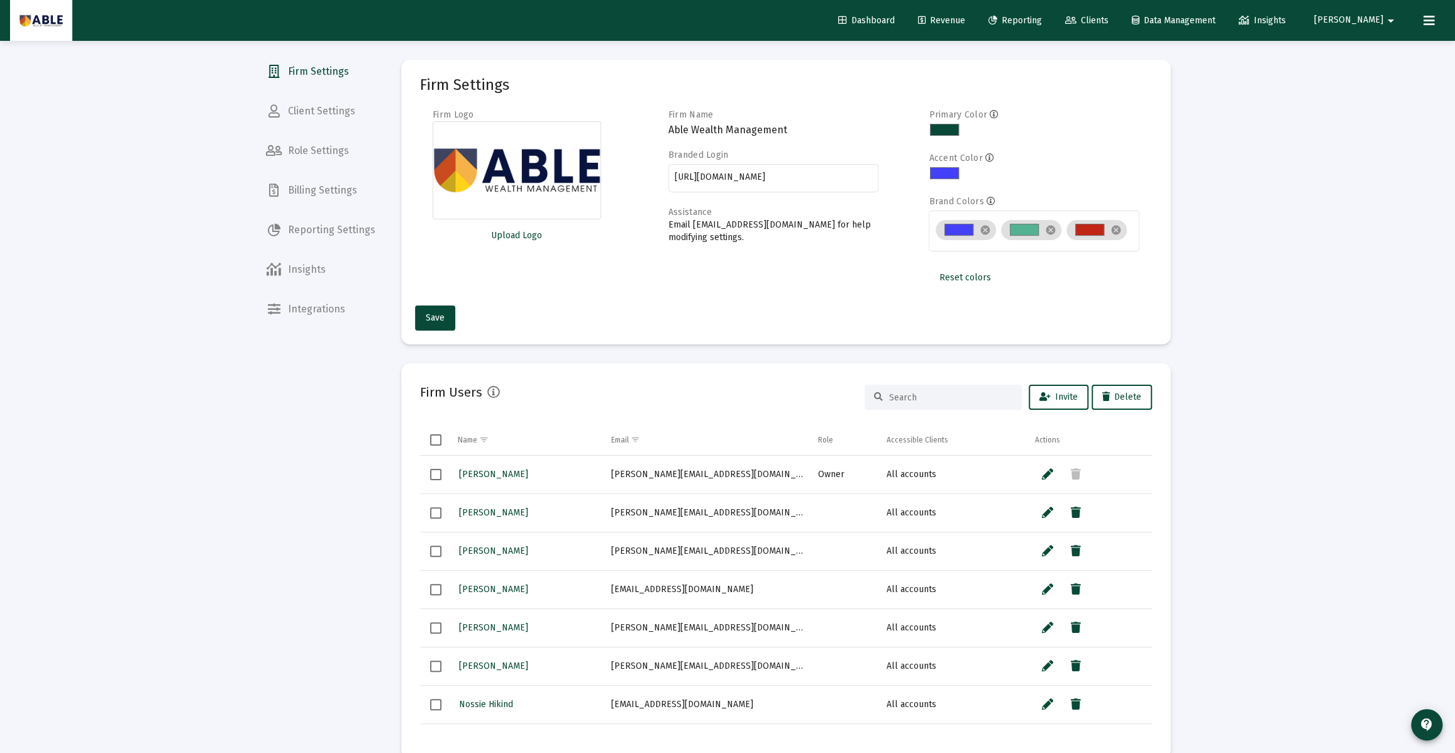
click at [1375, 20] on span "[PERSON_NAME]" at bounding box center [1348, 20] width 69 height 11
click at [1440, 21] on div at bounding box center [727, 376] width 1455 height 753
click at [1431, 19] on icon at bounding box center [1428, 20] width 11 height 15
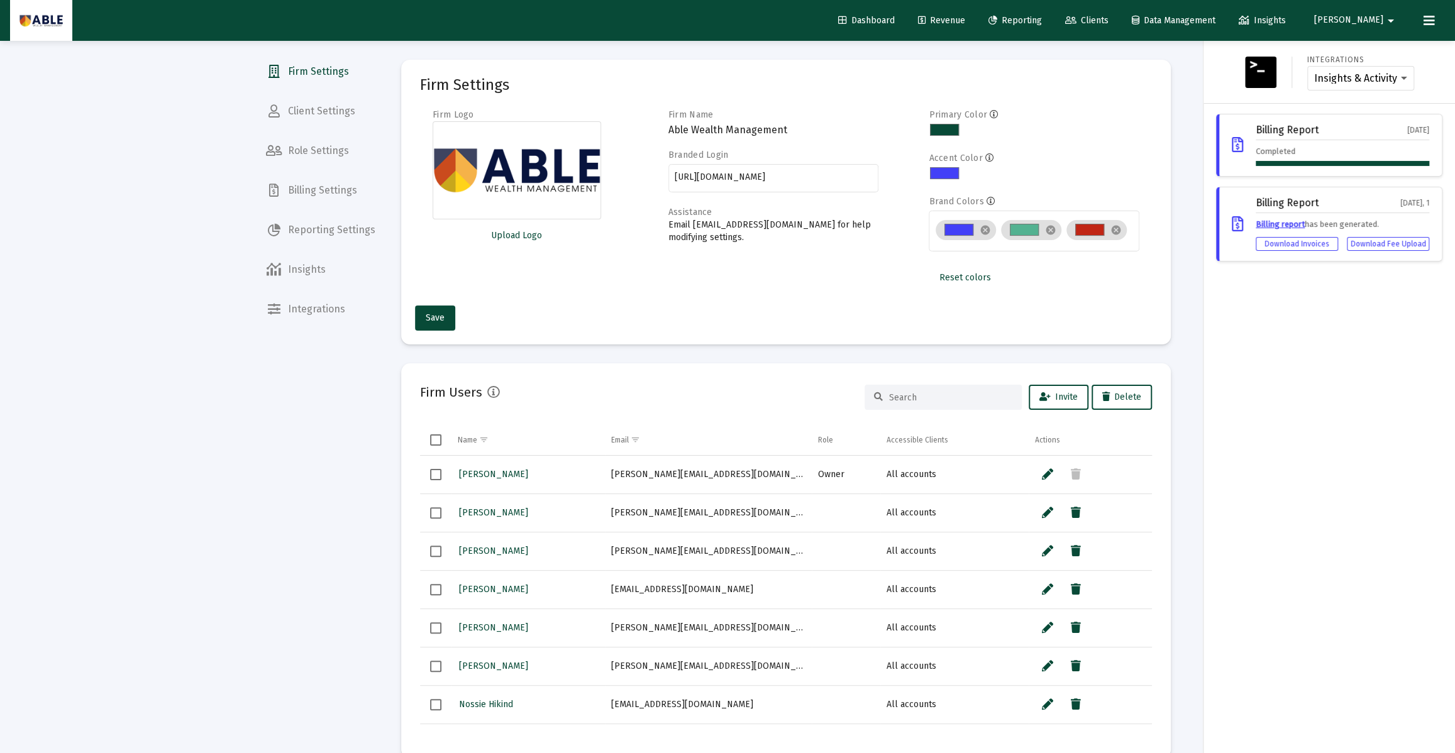
click at [1308, 159] on div "Completed" at bounding box center [1343, 155] width 174 height 21
click at [1343, 82] on select "Insights & Activity Wealthbox" at bounding box center [1360, 78] width 93 height 11
click at [1314, 73] on select "Insights & Activity Wealthbox" at bounding box center [1360, 78] width 93 height 11
click at [1247, 138] on div "Billing Report [DATE] Completed" at bounding box center [1329, 145] width 226 height 63
click at [1237, 138] on icon at bounding box center [1237, 145] width 11 height 15
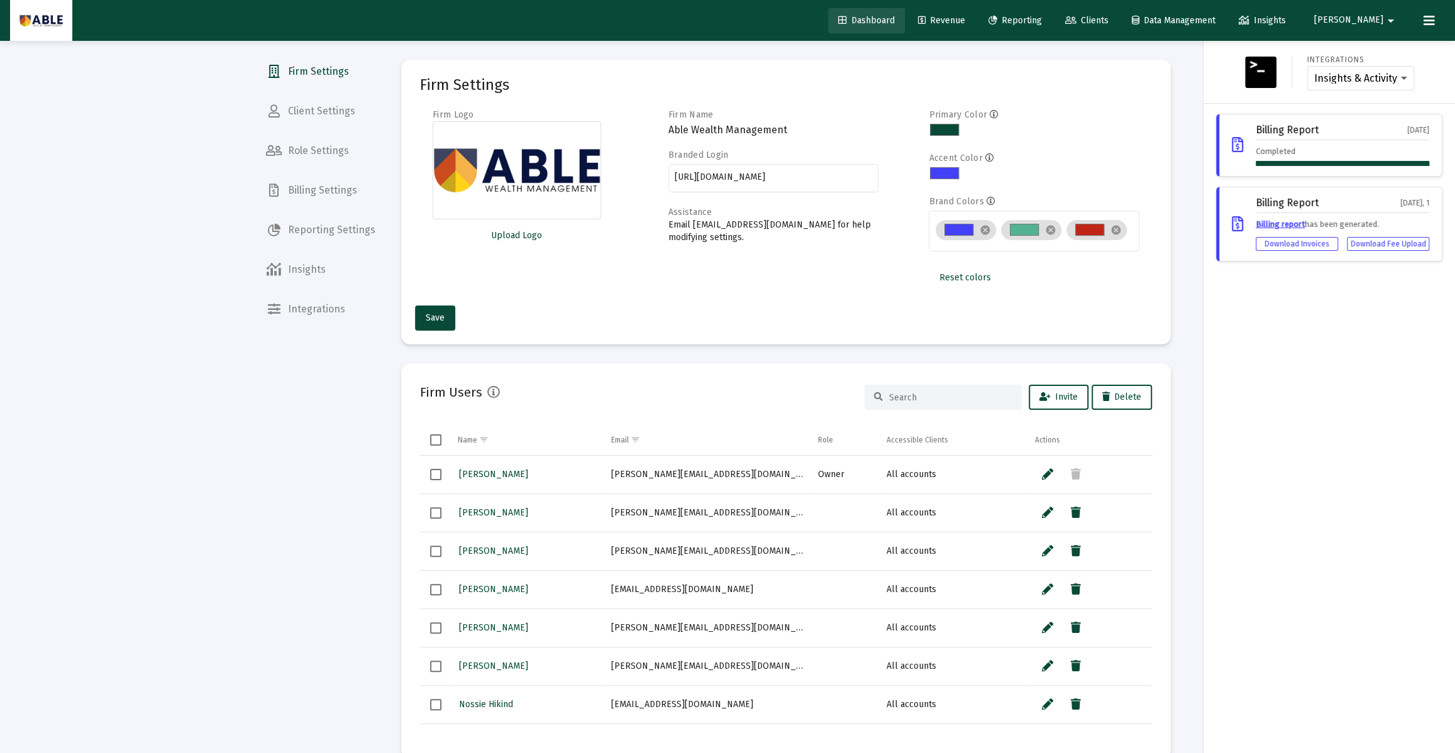
click at [895, 25] on span "Dashboard" at bounding box center [866, 20] width 57 height 11
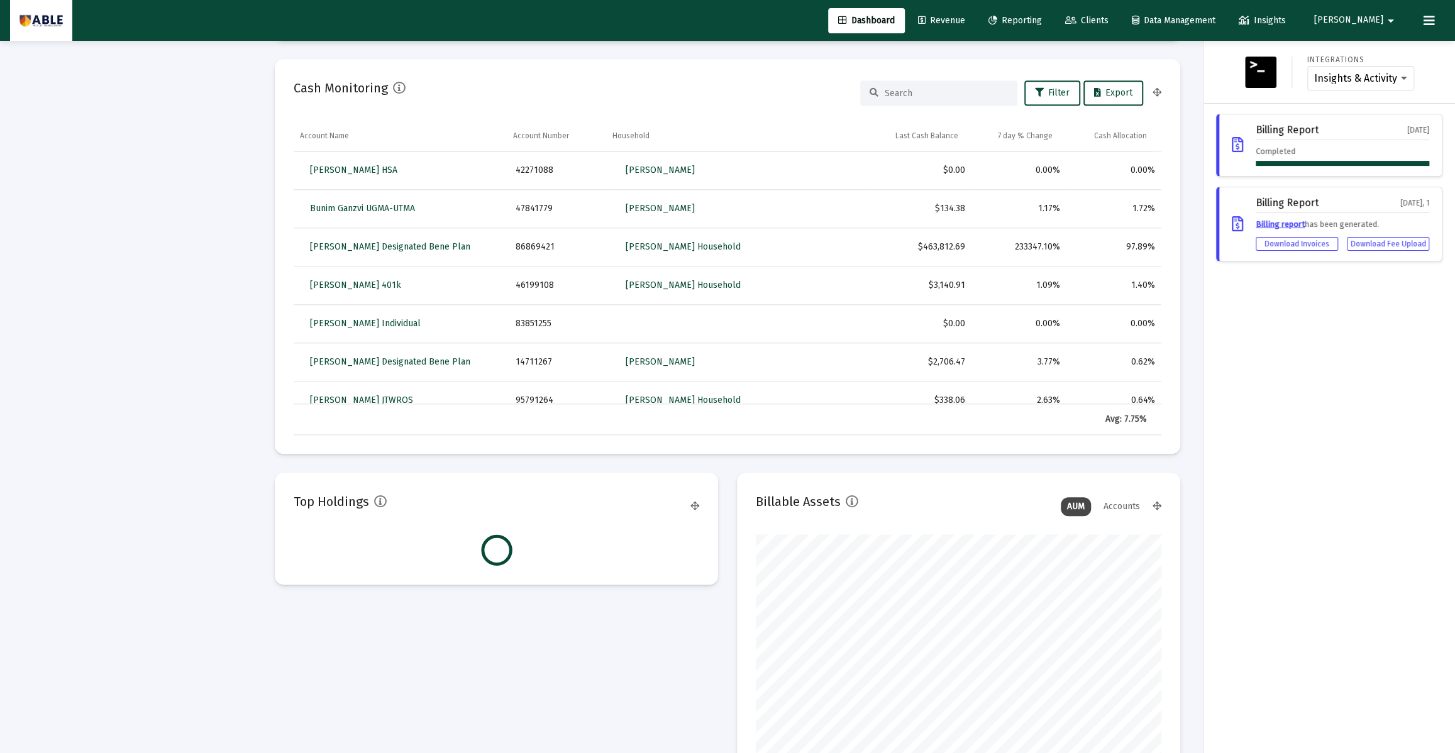
scroll to position [905, 0]
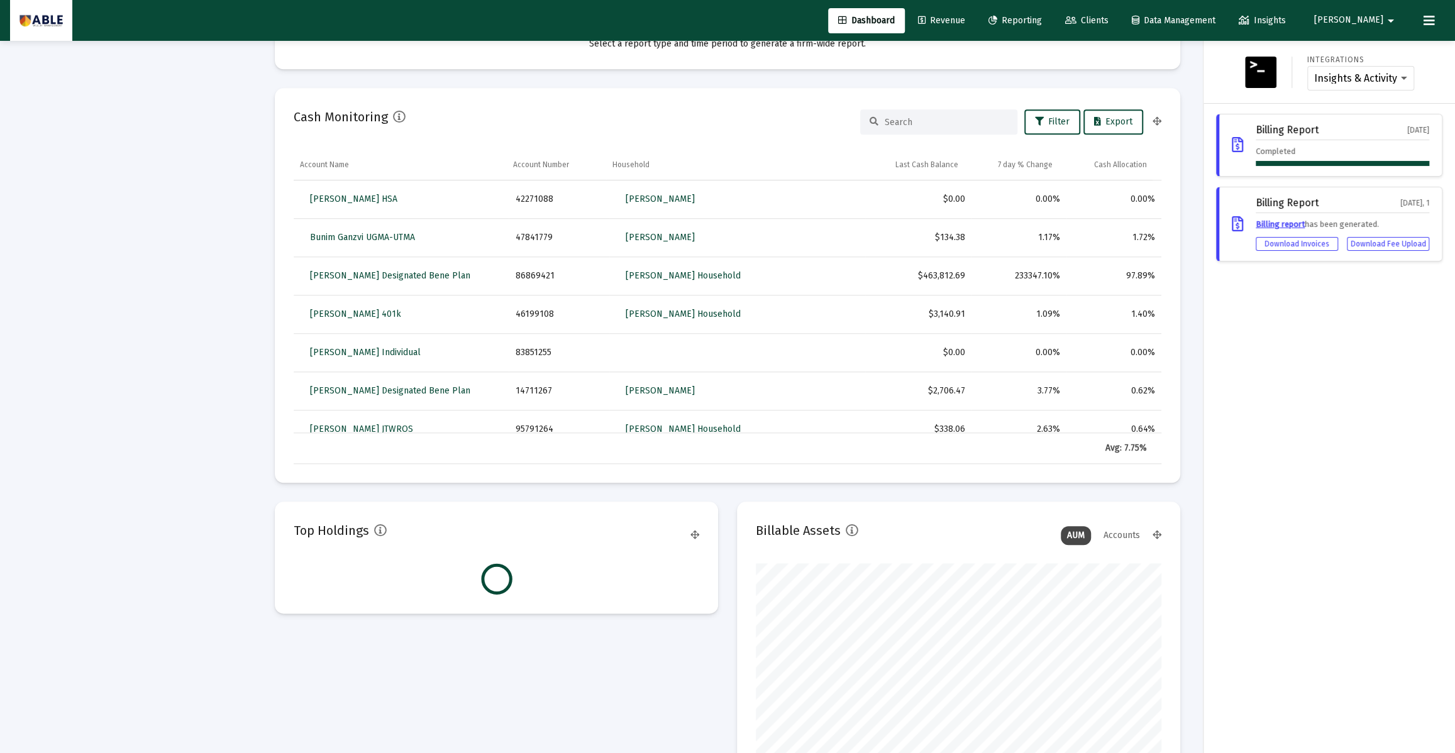
click at [1264, 119] on div "Billing Report [DATE] Completed" at bounding box center [1329, 145] width 226 height 63
click at [1257, 140] on div "Billing Report [DATE] Completed" at bounding box center [1343, 144] width 174 height 41
click at [1284, 126] on div "Billing Report" at bounding box center [1287, 129] width 63 height 11
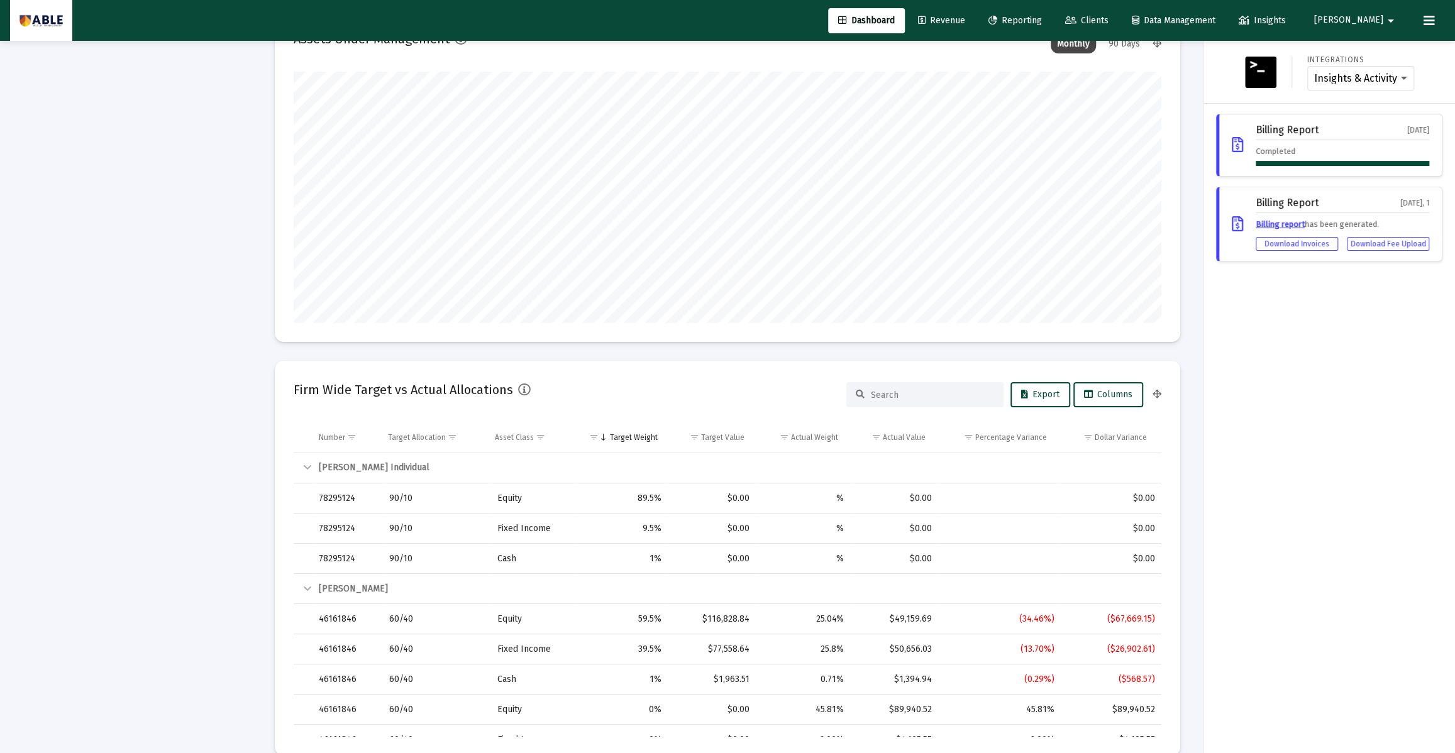
scroll to position [0, 0]
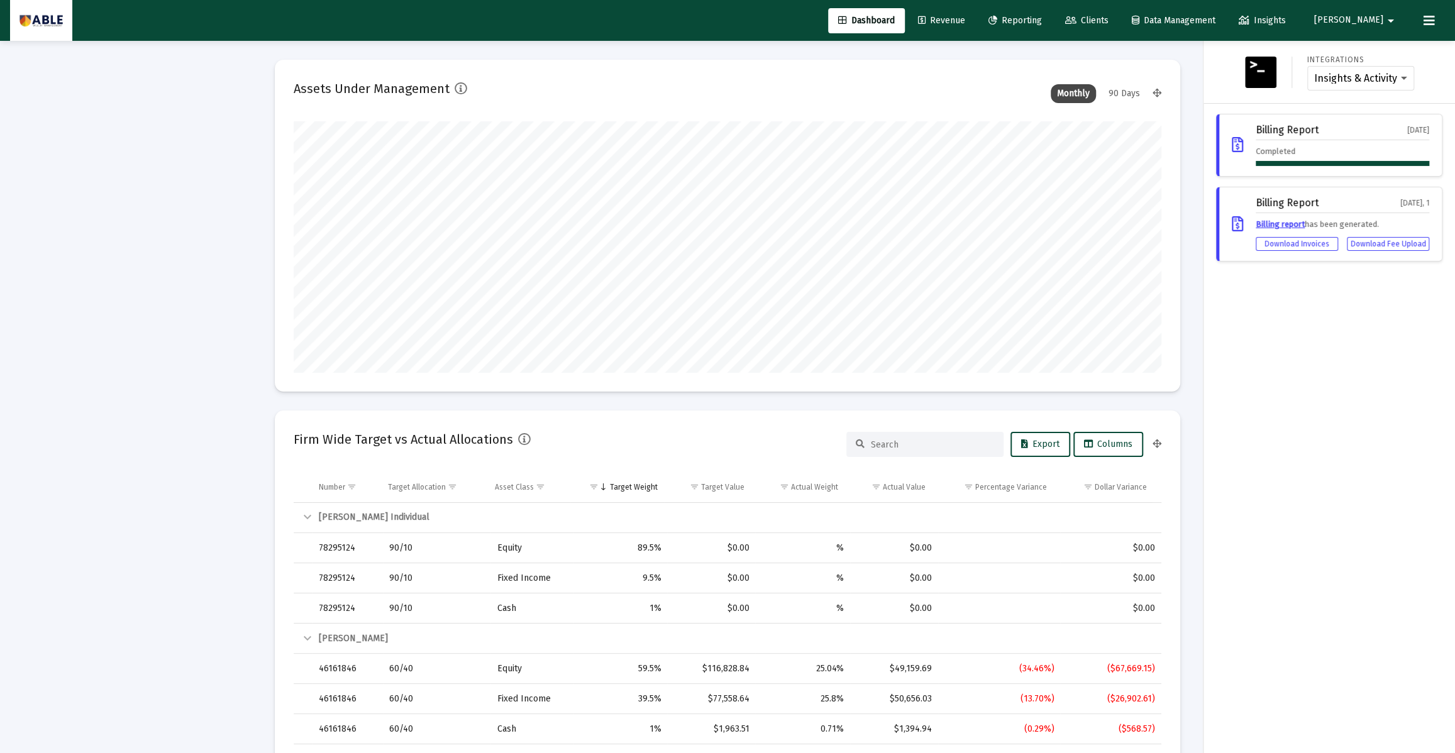
click at [1438, 23] on button at bounding box center [1428, 20] width 25 height 25
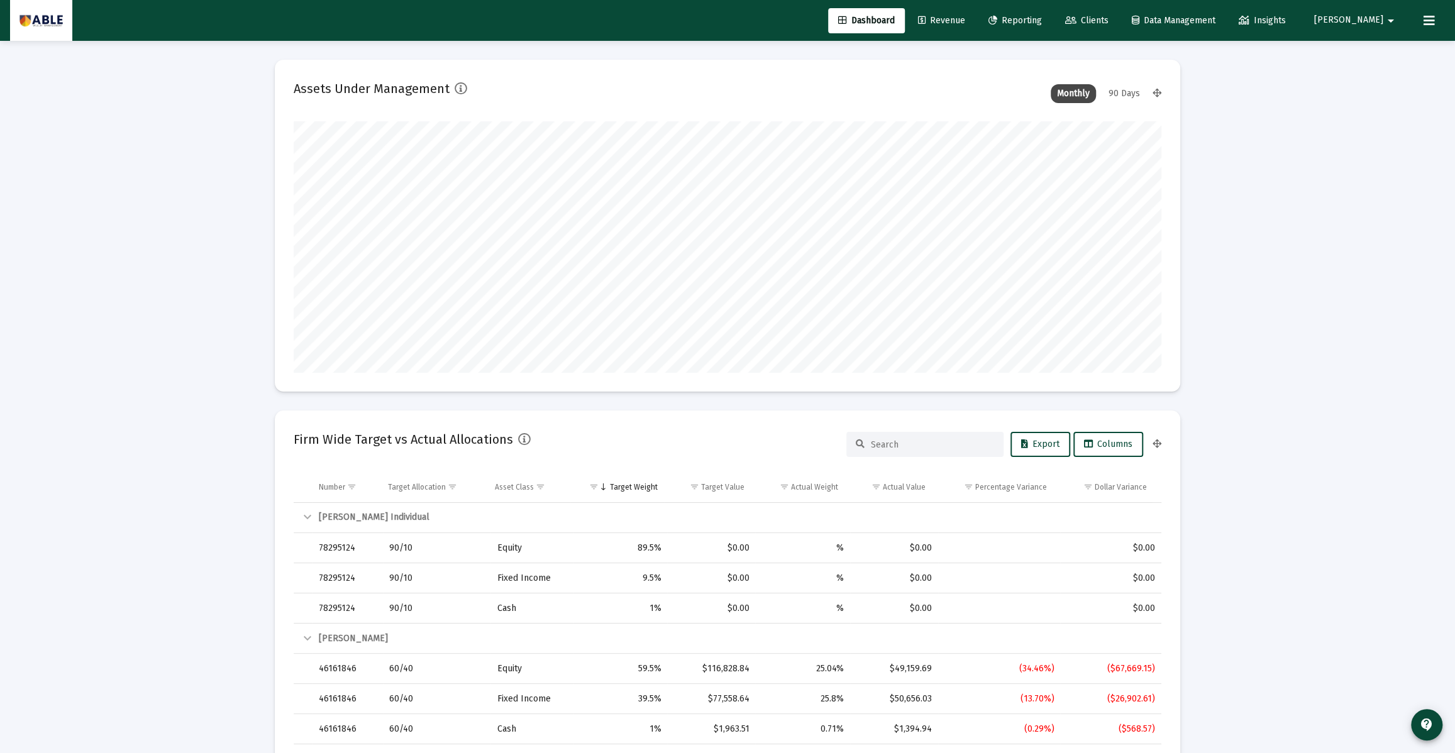
click at [1438, 23] on button at bounding box center [1428, 20] width 25 height 25
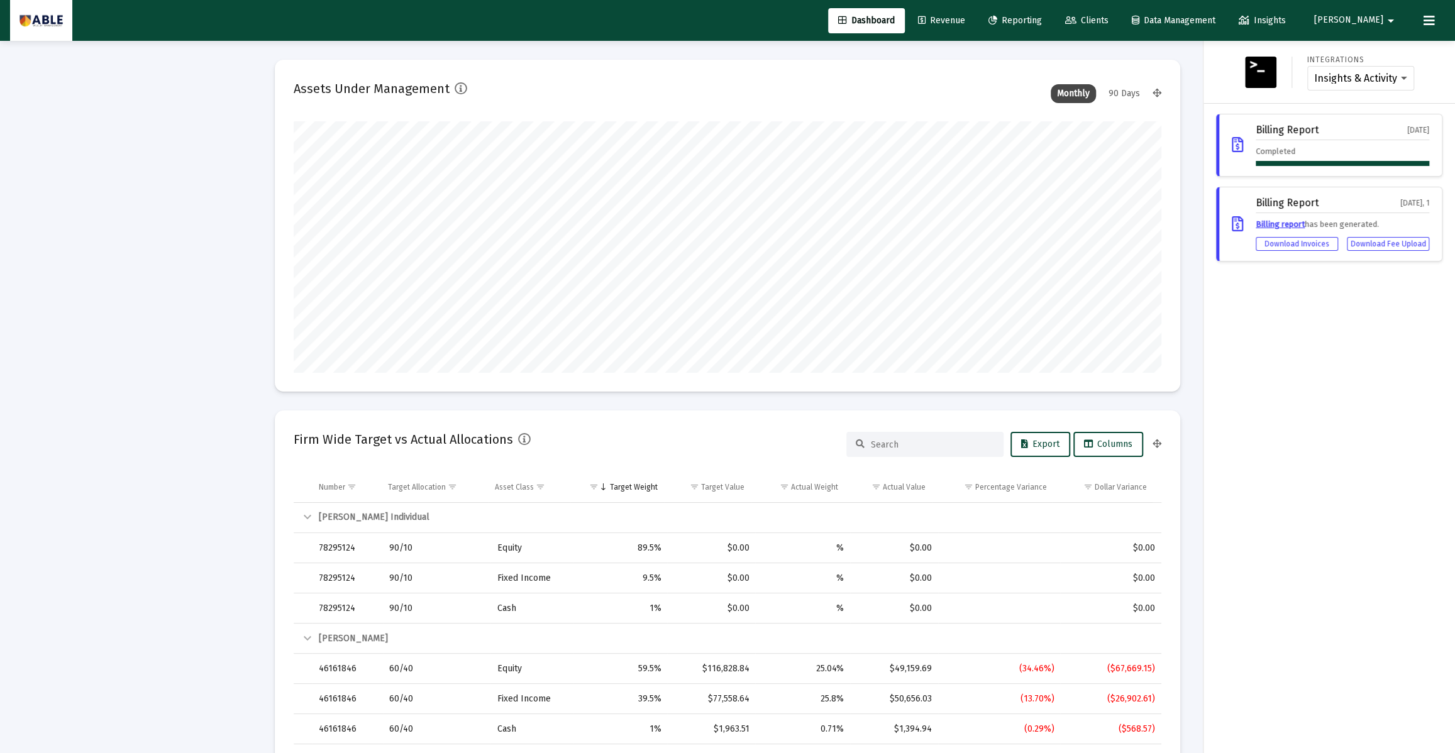
click at [1281, 223] on link "Billing report" at bounding box center [1280, 223] width 49 height 9
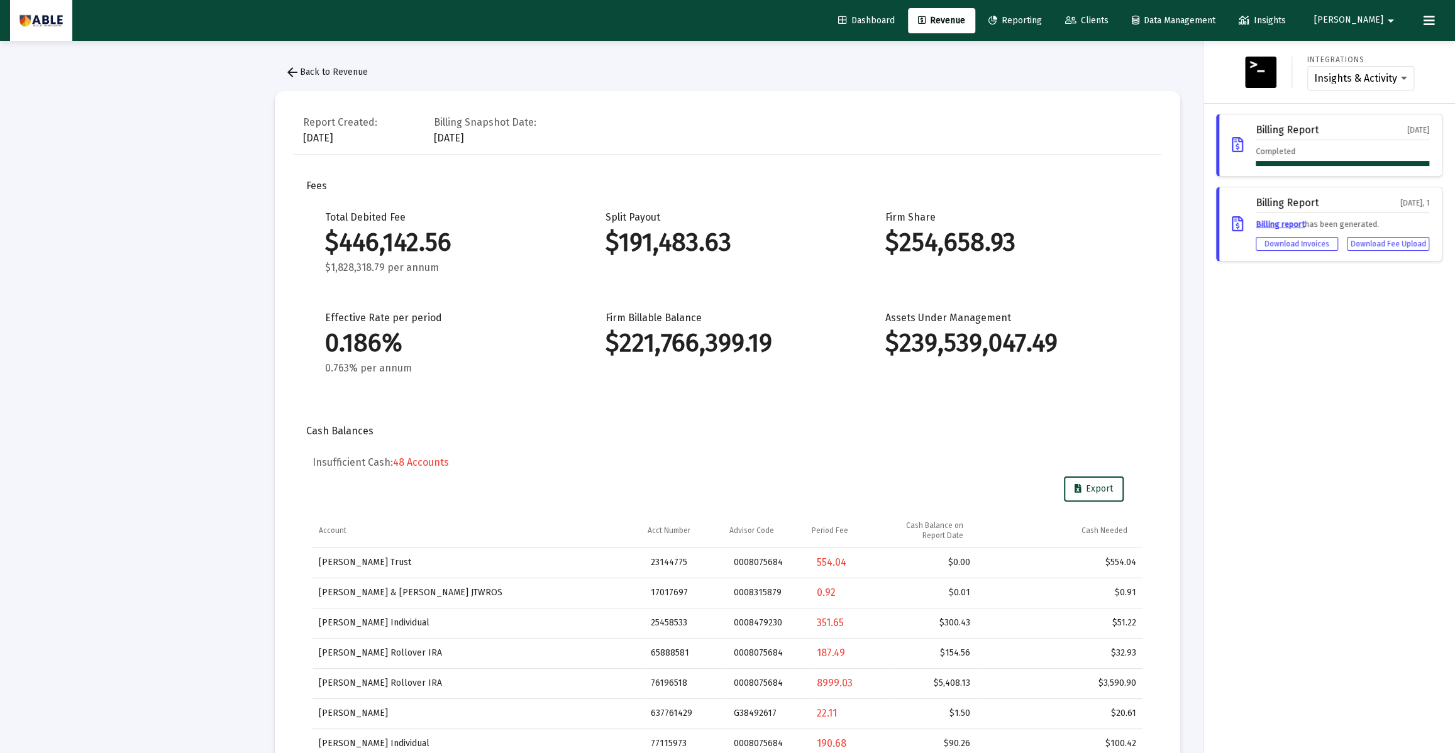
click at [1087, 495] on div at bounding box center [727, 376] width 1455 height 753
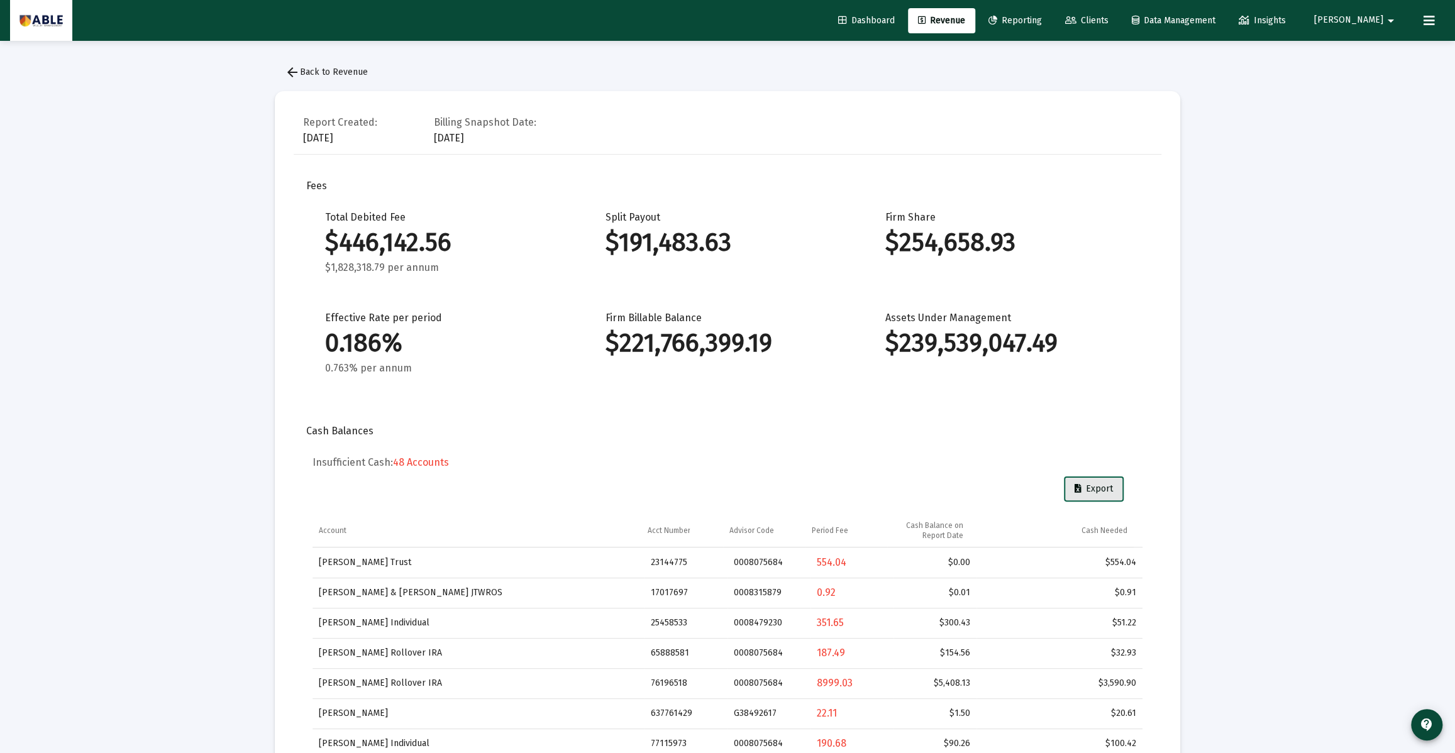
click at [1088, 487] on span "Export" at bounding box center [1093, 488] width 38 height 11
